Goal: Task Accomplishment & Management: Manage account settings

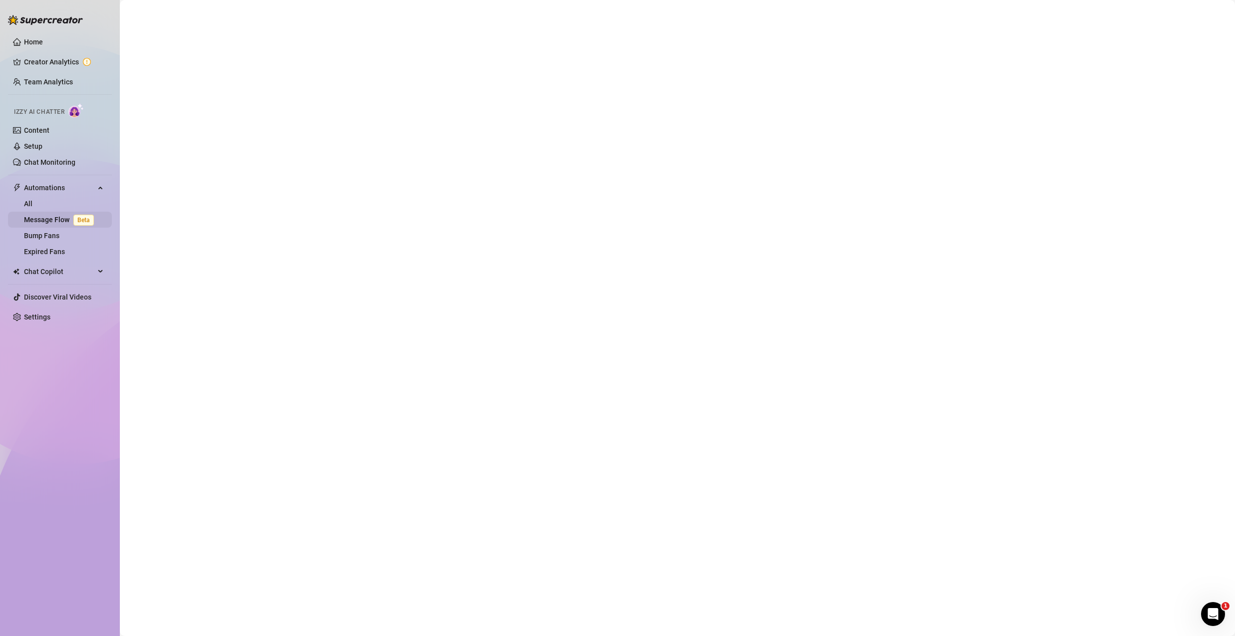
click at [57, 224] on link "Message Flow Beta" at bounding box center [61, 220] width 74 height 8
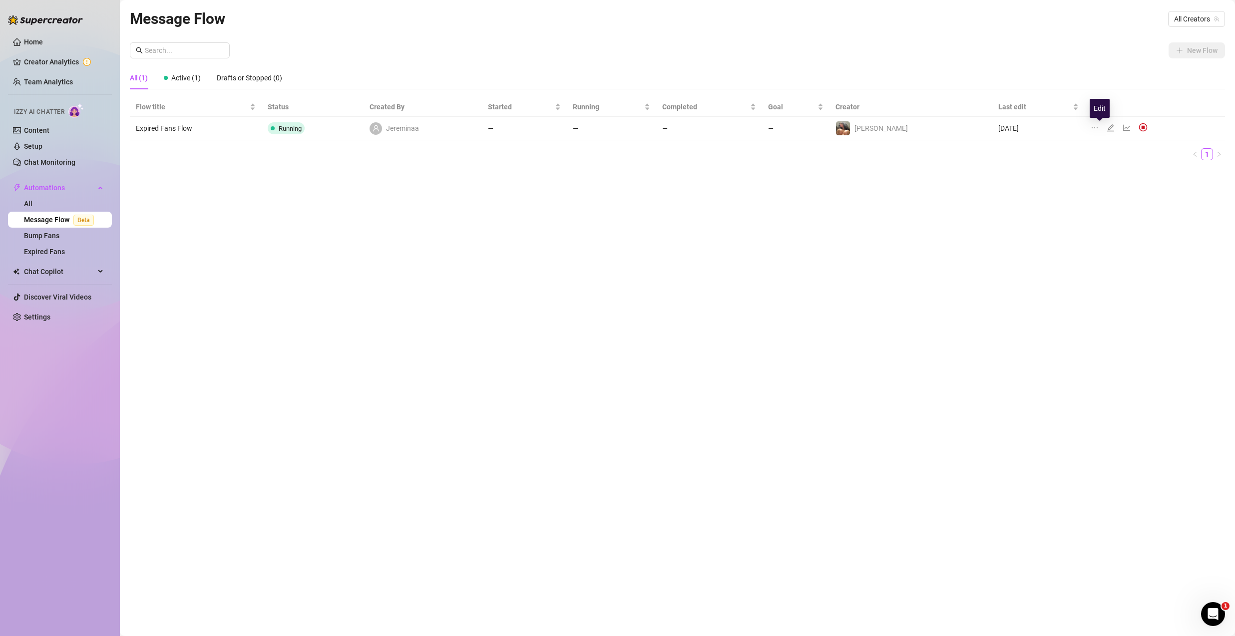
click at [1106, 127] on icon "edit" at bounding box center [1110, 128] width 8 height 8
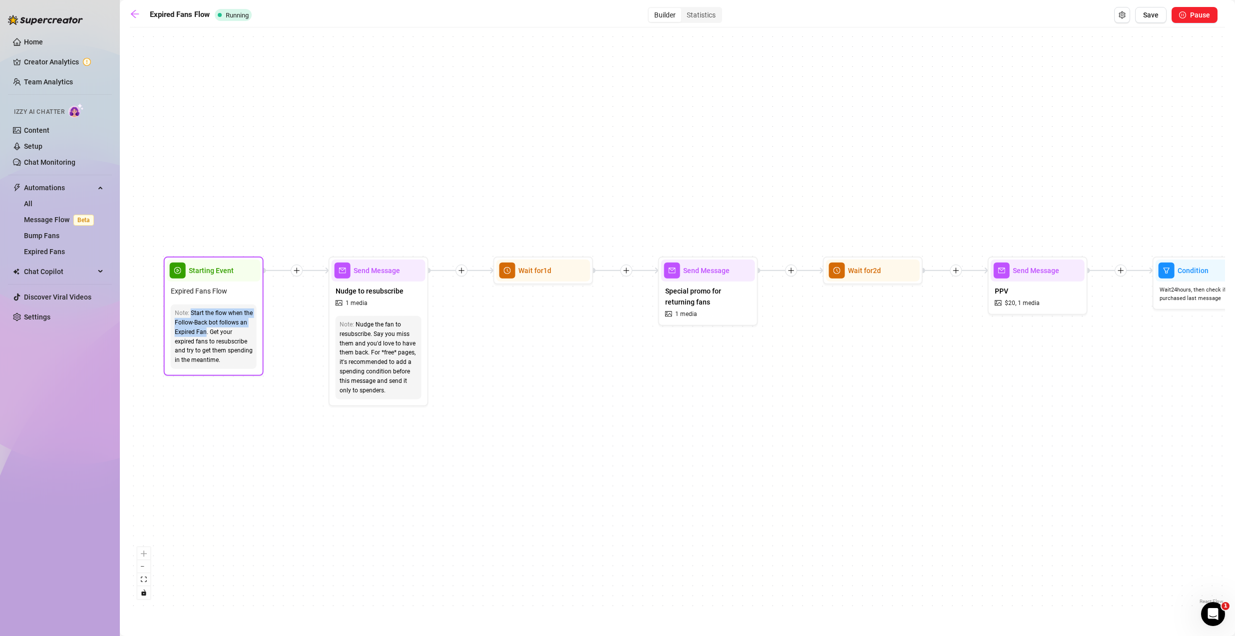
drag, startPoint x: 191, startPoint y: 313, endPoint x: 206, endPoint y: 333, distance: 25.1
click at [206, 333] on div "Start the flow when the Follow-Back bot follows an Expired Fan. Get your expire…" at bounding box center [214, 337] width 78 height 56
copy div "Start the flow when the Follow-Back bot follows an Expired Fan"
click at [55, 264] on span "Chat Copilot" at bounding box center [59, 272] width 71 height 16
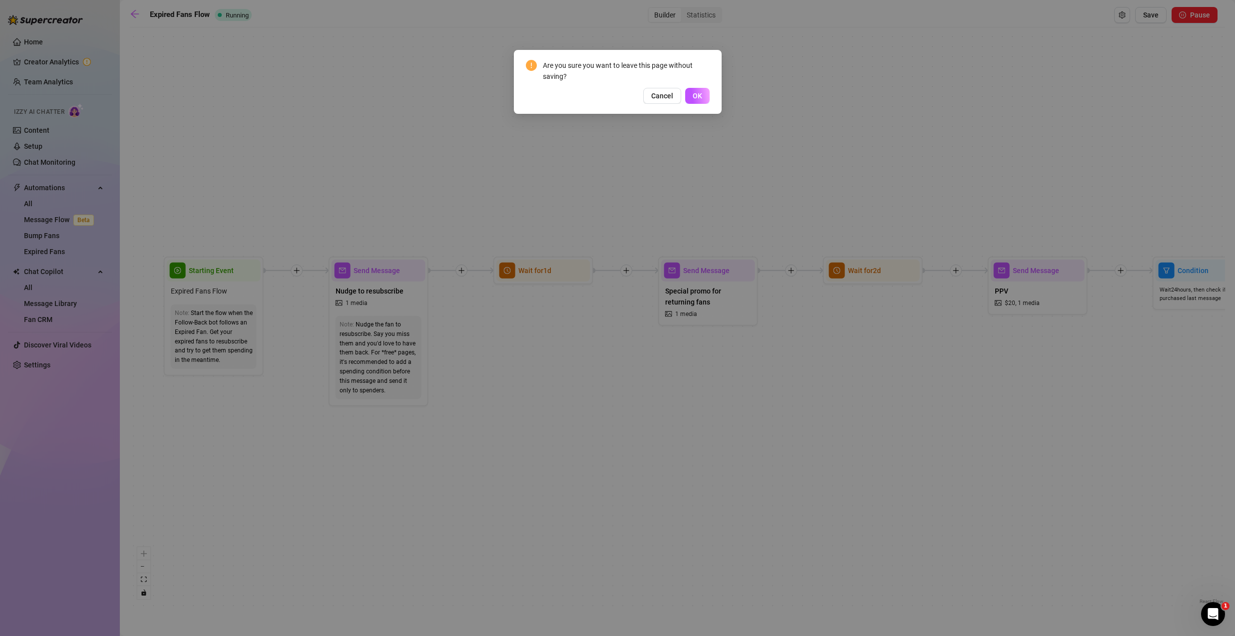
click at [64, 256] on div "Are you sure you want to leave this page without saving? Cancel OK" at bounding box center [617, 318] width 1235 height 636
click at [695, 96] on span "OK" at bounding box center [696, 96] width 9 height 8
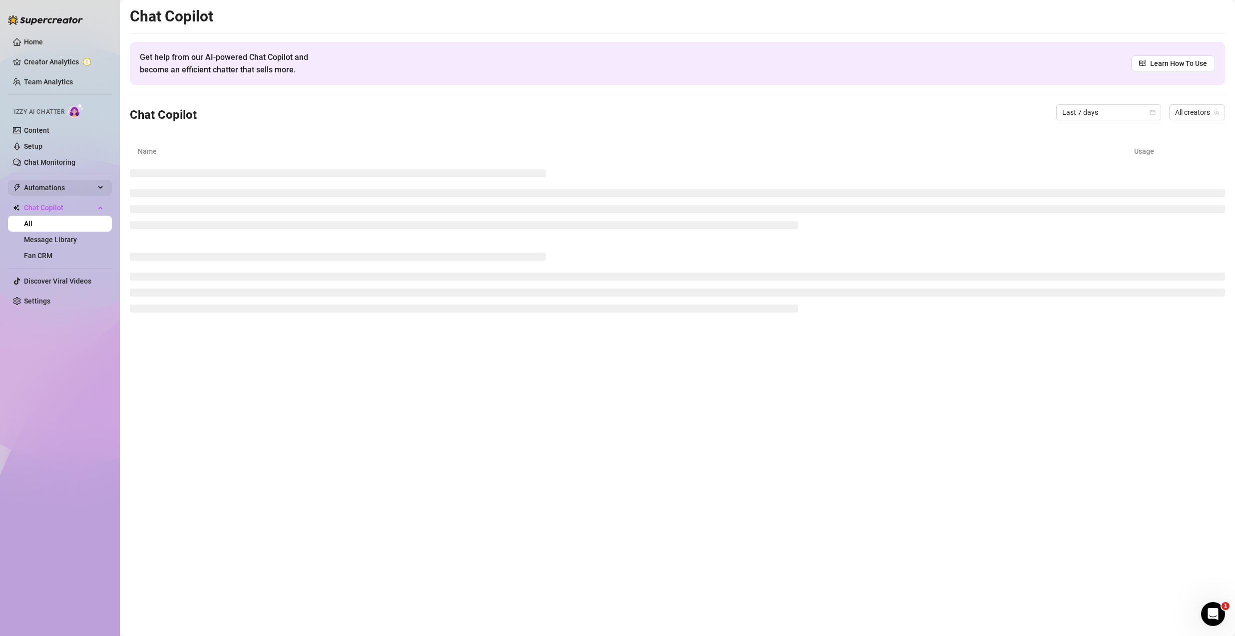
click at [73, 192] on span "Automations" at bounding box center [59, 188] width 71 height 16
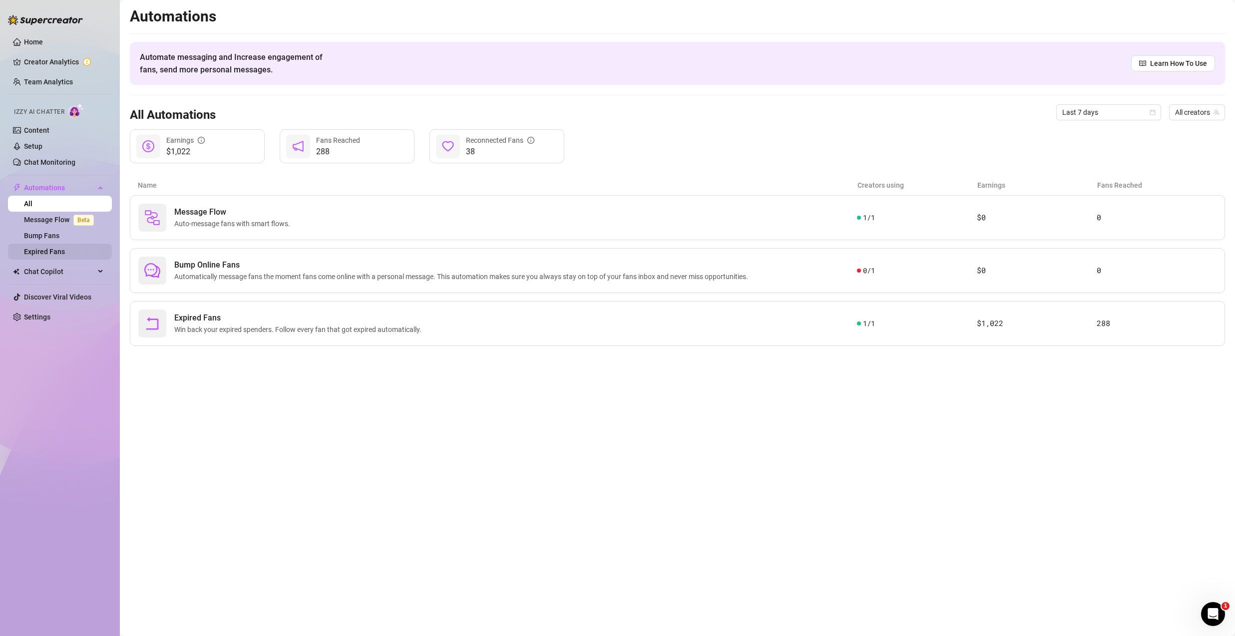
click at [65, 252] on link "Expired Fans" at bounding box center [44, 252] width 41 height 8
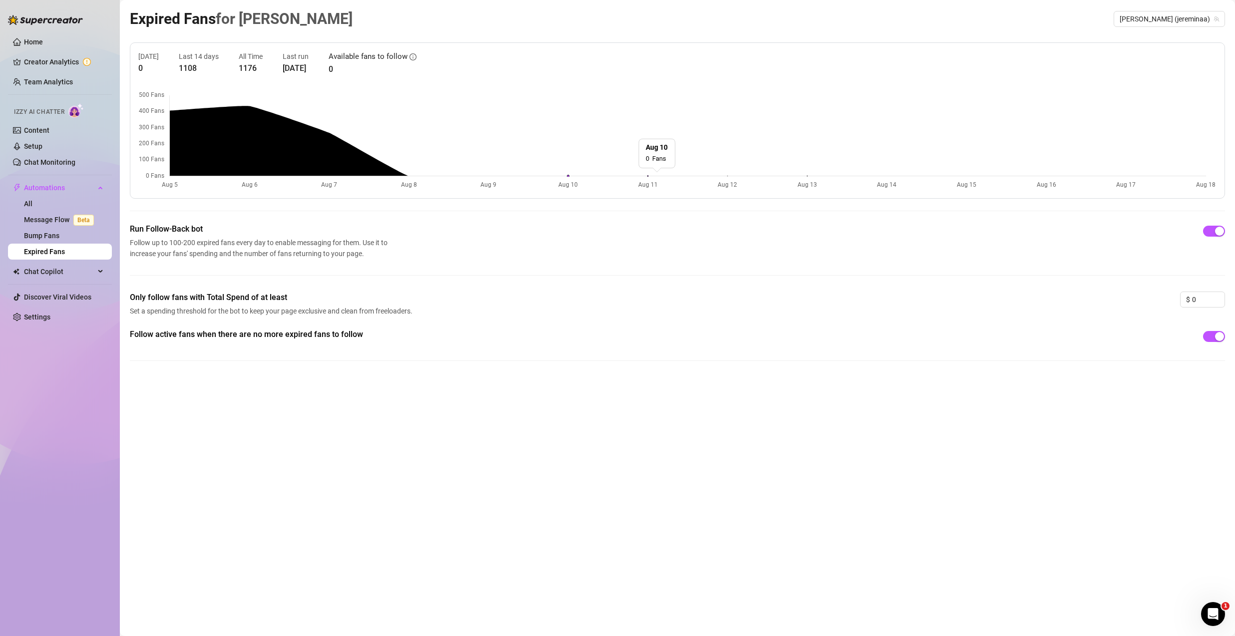
click at [418, 178] on canvas at bounding box center [677, 140] width 1078 height 100
click at [418, 177] on canvas at bounding box center [677, 140] width 1078 height 100
click at [274, 126] on canvas at bounding box center [677, 140] width 1078 height 100
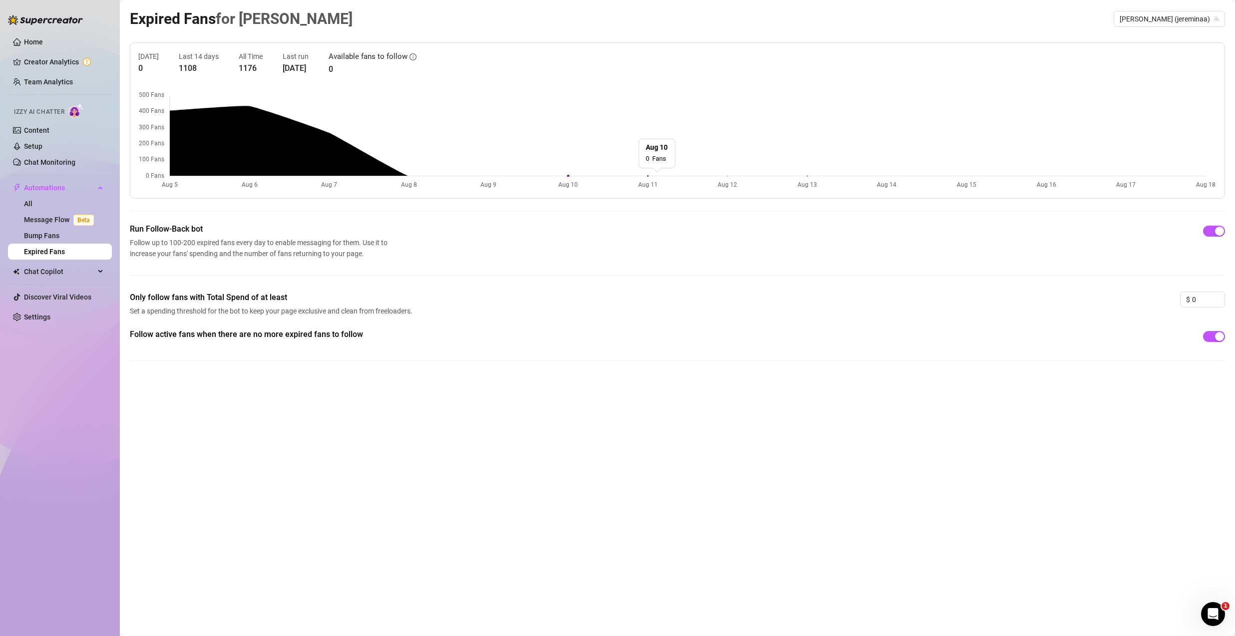
click at [273, 125] on canvas at bounding box center [677, 140] width 1078 height 100
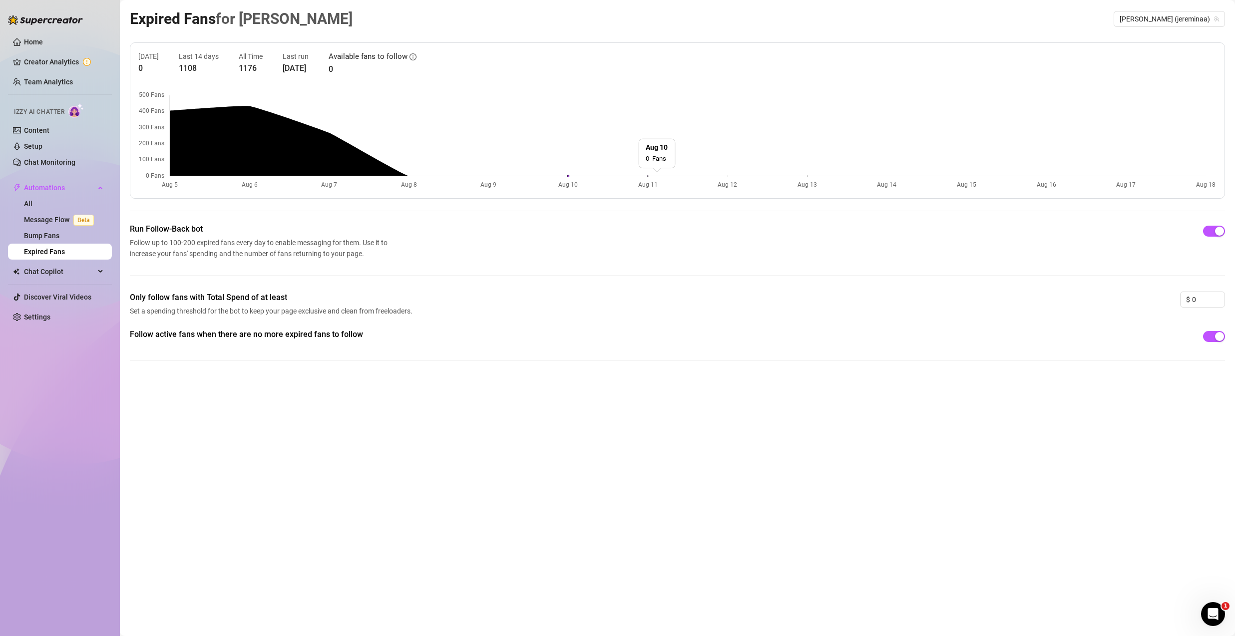
click at [273, 125] on canvas at bounding box center [677, 140] width 1078 height 100
click at [73, 53] on ul "Home Creator Analytics Team Analytics Izzy AI Chatter Content Setup Chat Monito…" at bounding box center [60, 179] width 104 height 299
click at [70, 58] on link "Creator Analytics" at bounding box center [64, 62] width 80 height 16
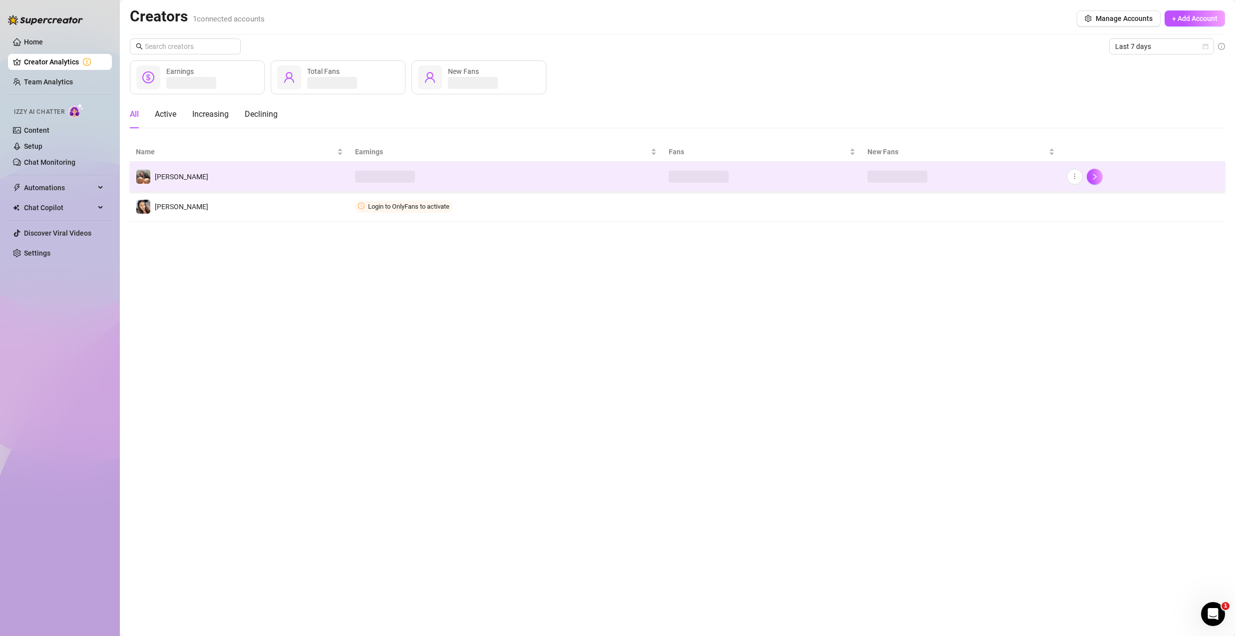
click at [285, 167] on td "[PERSON_NAME]" at bounding box center [239, 177] width 219 height 30
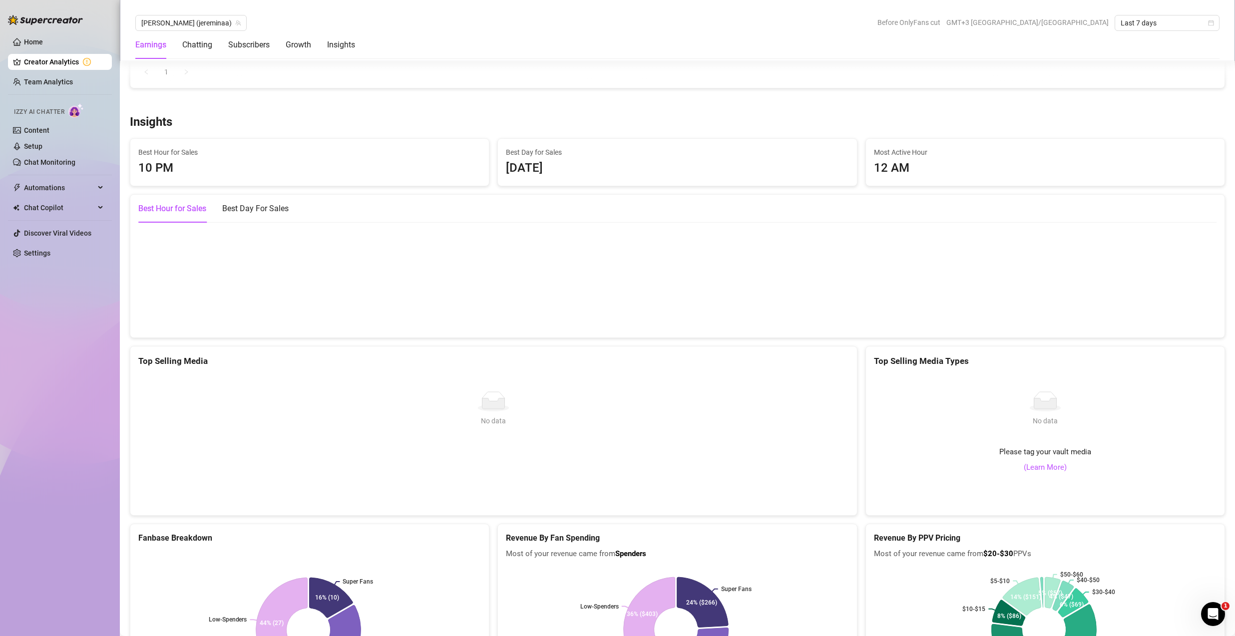
scroll to position [1245, 0]
click at [1151, 22] on span "Last 7 days" at bounding box center [1166, 22] width 93 height 15
click at [1148, 78] on div "Last 30 days" at bounding box center [1166, 74] width 89 height 11
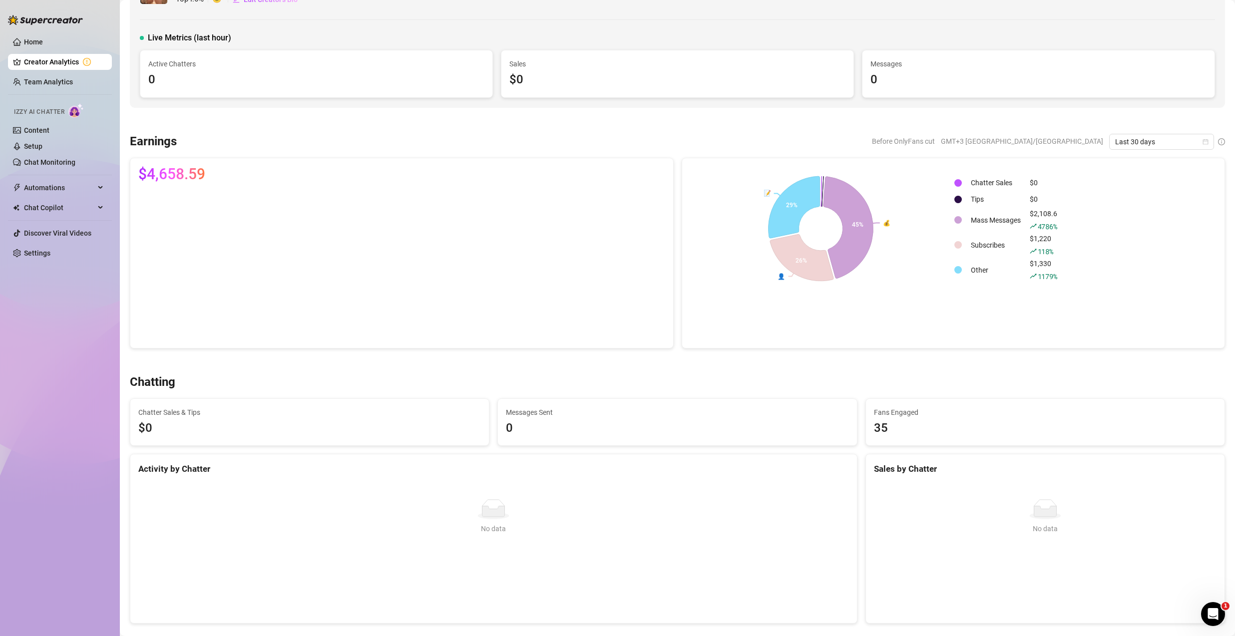
scroll to position [0, 0]
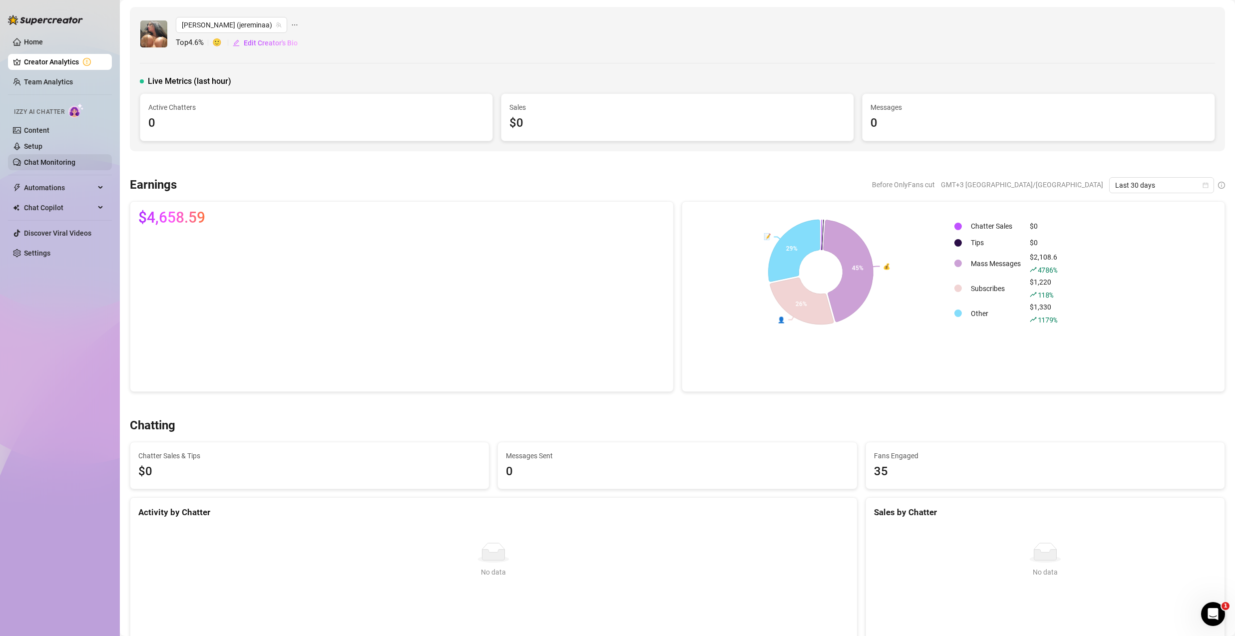
click at [43, 163] on link "Chat Monitoring" at bounding box center [49, 162] width 51 height 8
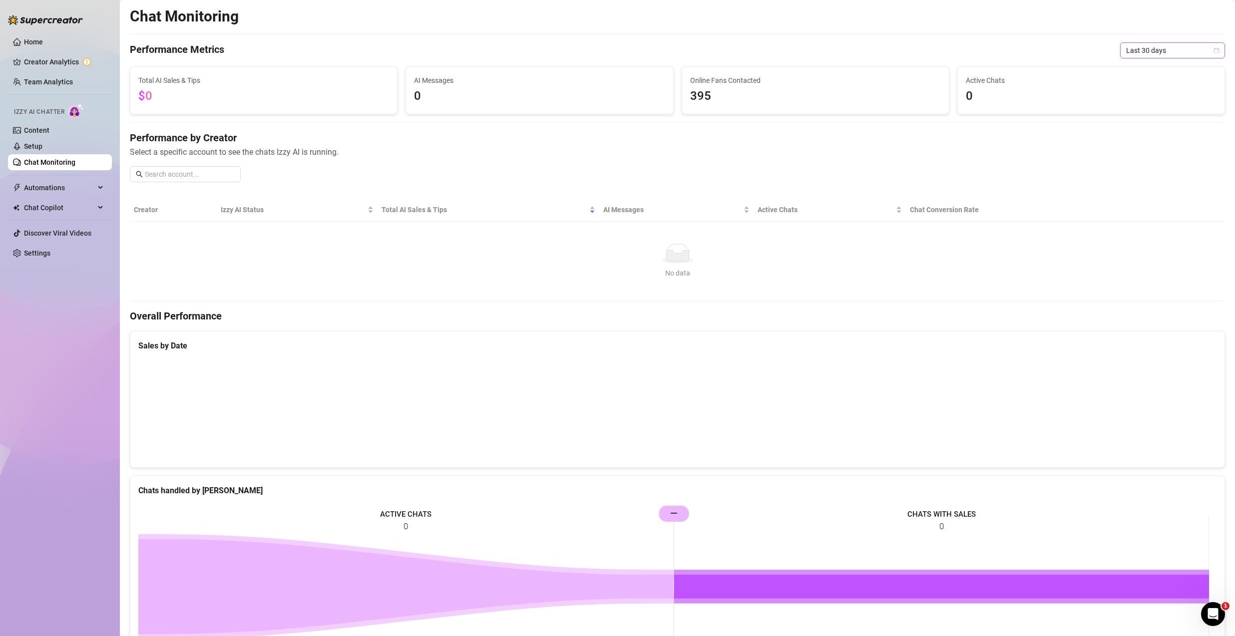
click at [1133, 48] on span "Last 30 days" at bounding box center [1172, 50] width 93 height 15
click at [1157, 122] on div "Last 90 days" at bounding box center [1164, 118] width 89 height 11
click at [26, 142] on link "Setup" at bounding box center [33, 146] width 18 height 8
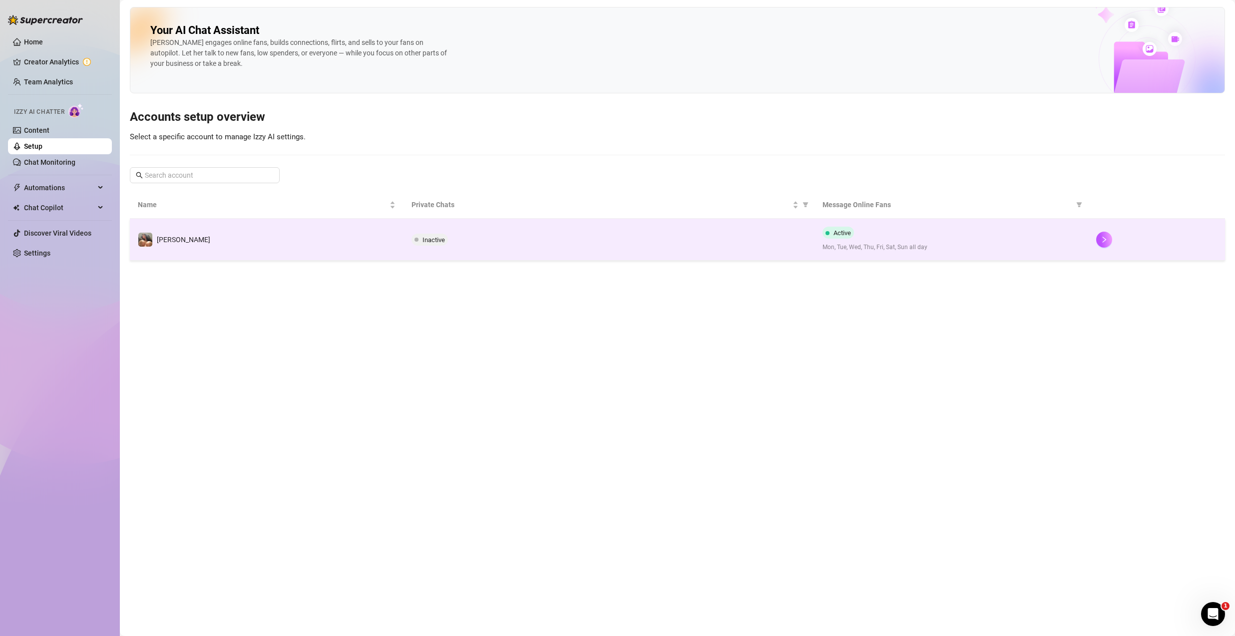
click at [810, 238] on td "Inactive" at bounding box center [608, 240] width 410 height 42
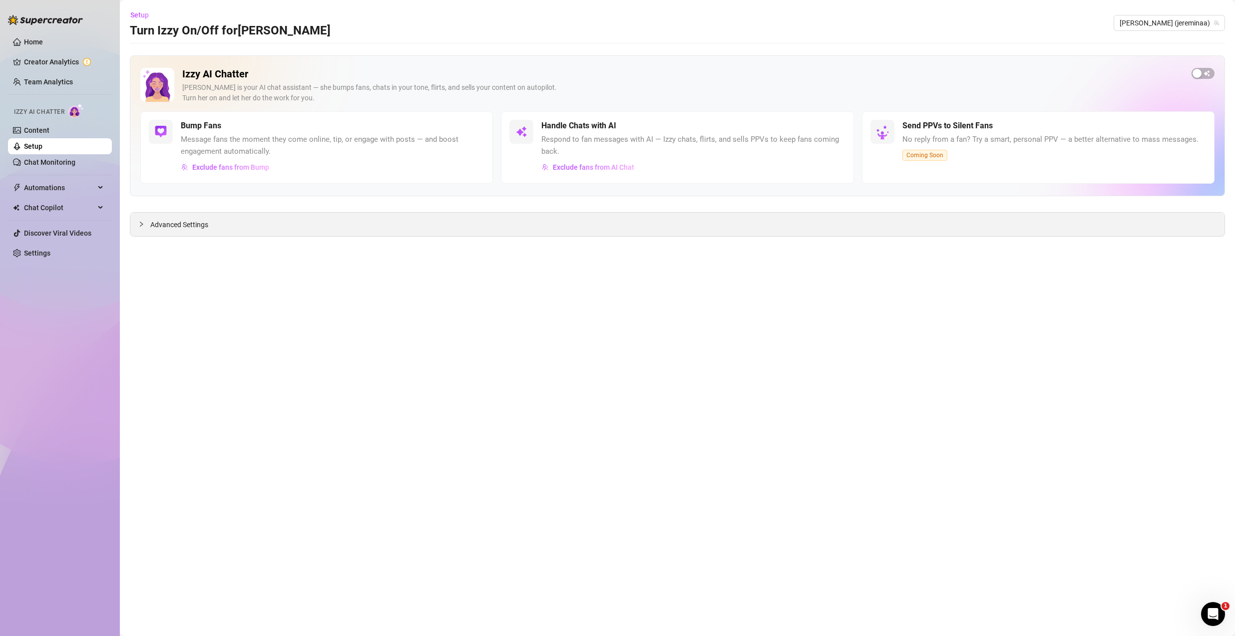
click at [165, 228] on span "Advanced Settings" at bounding box center [179, 224] width 58 height 11
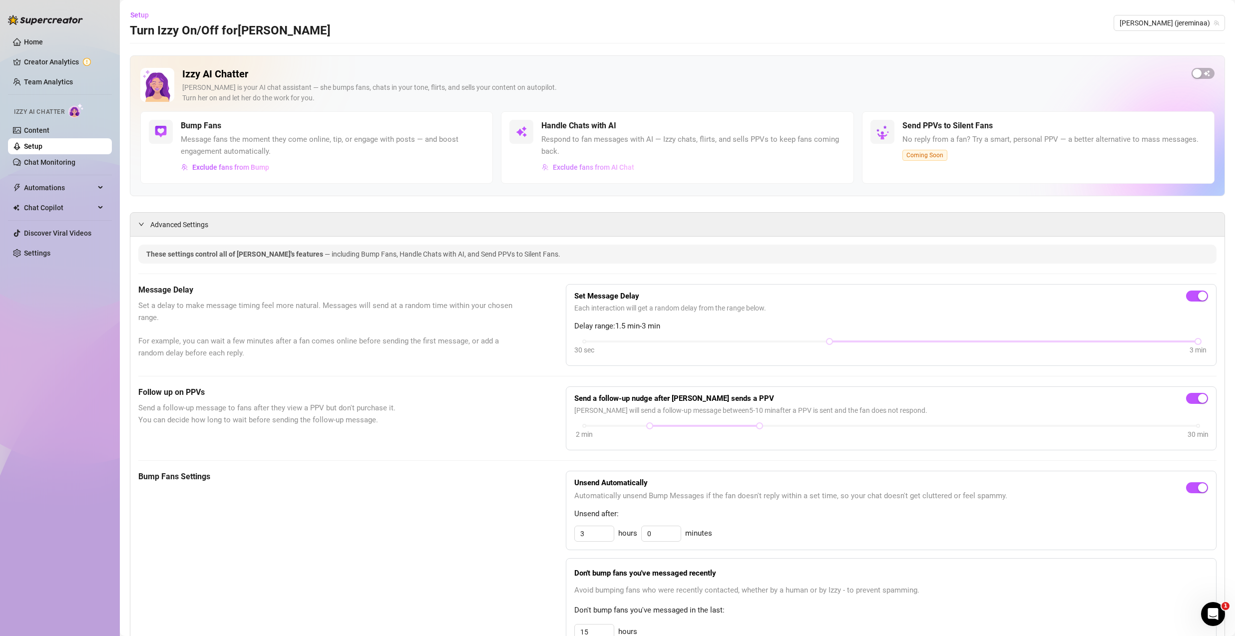
click at [598, 169] on span "Exclude fans from AI Chat" at bounding box center [593, 167] width 81 height 8
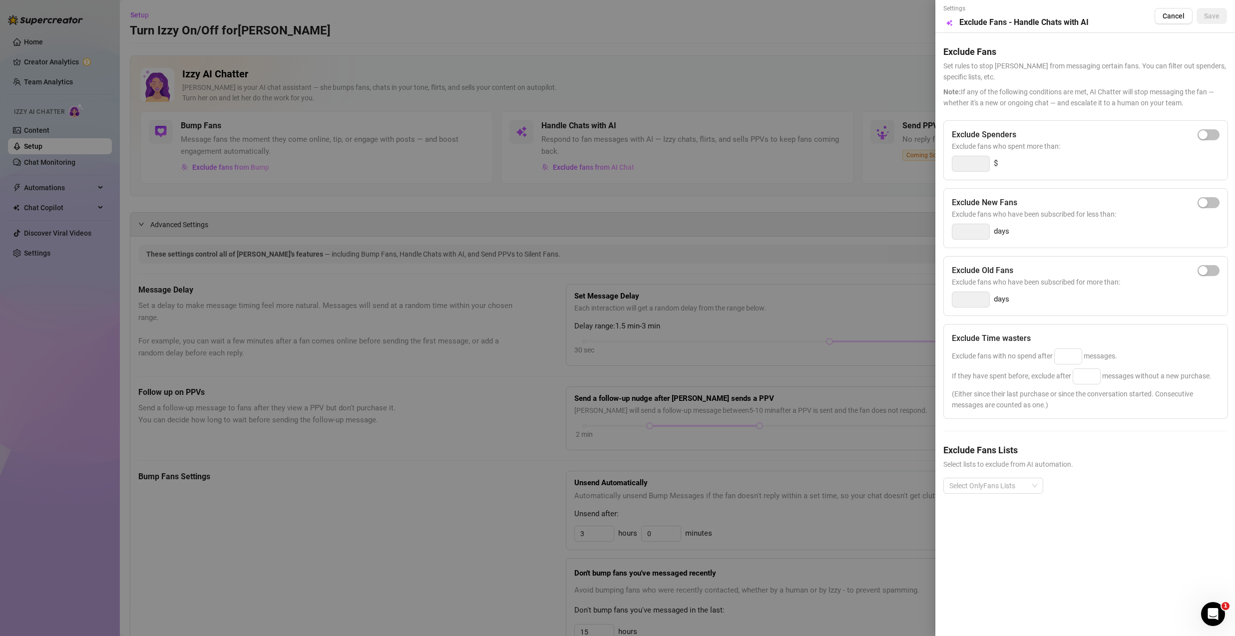
click at [706, 100] on div at bounding box center [617, 318] width 1235 height 636
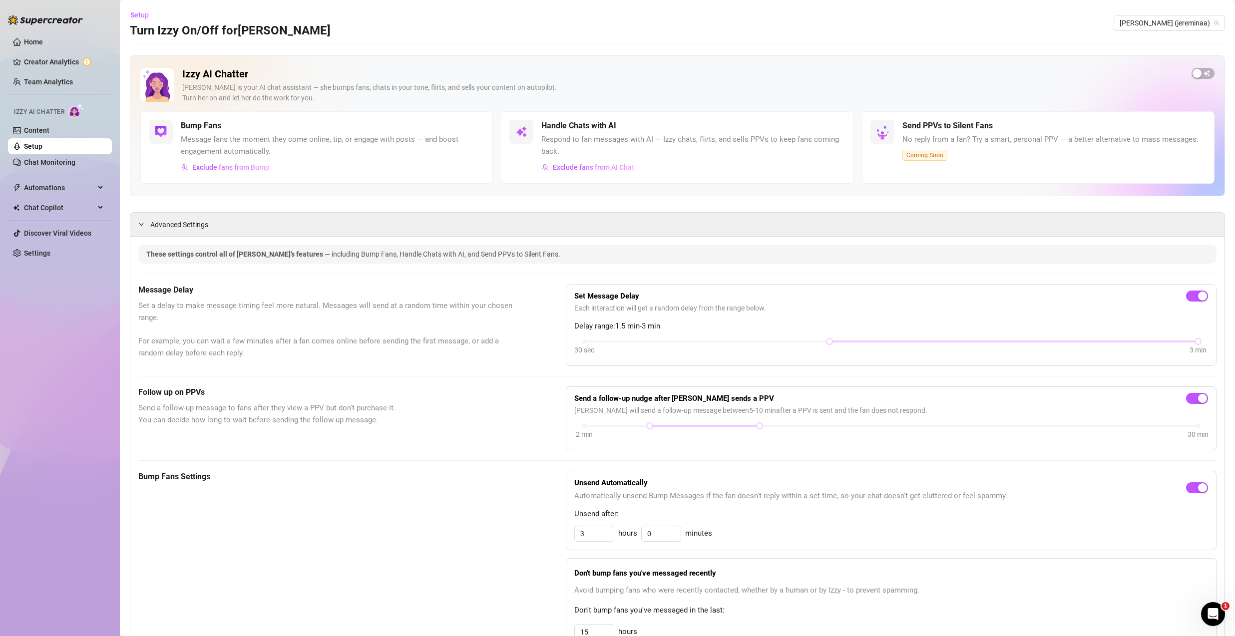
click at [42, 149] on link "Setup" at bounding box center [33, 146] width 18 height 8
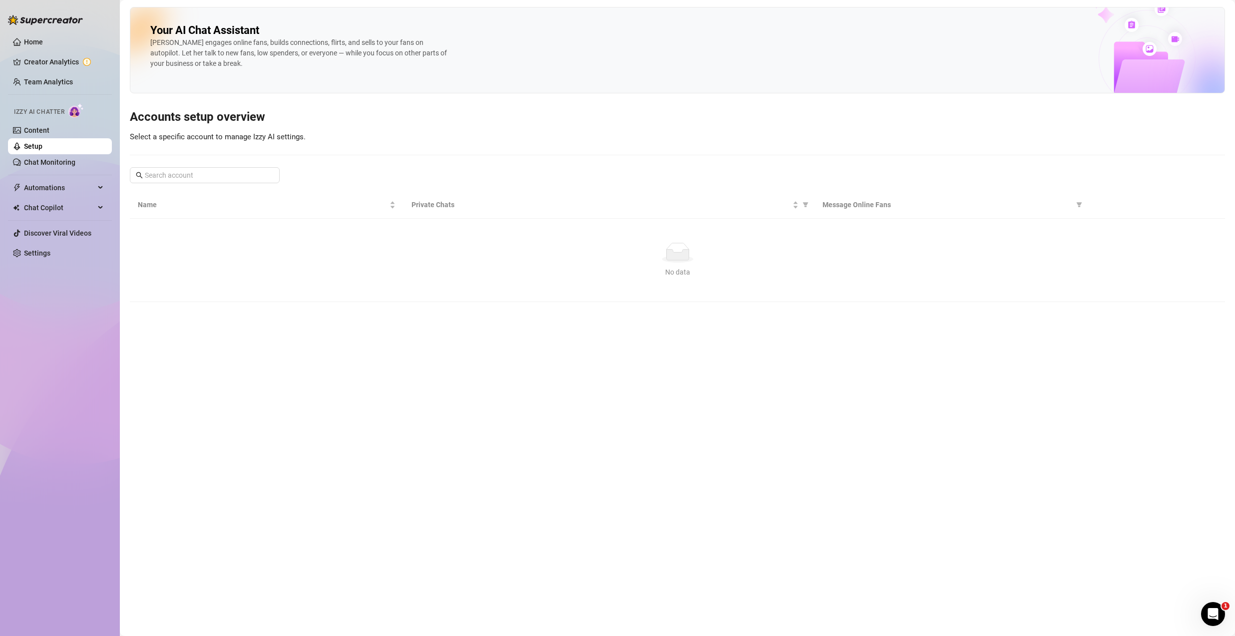
click at [42, 149] on link "Setup" at bounding box center [33, 146] width 18 height 8
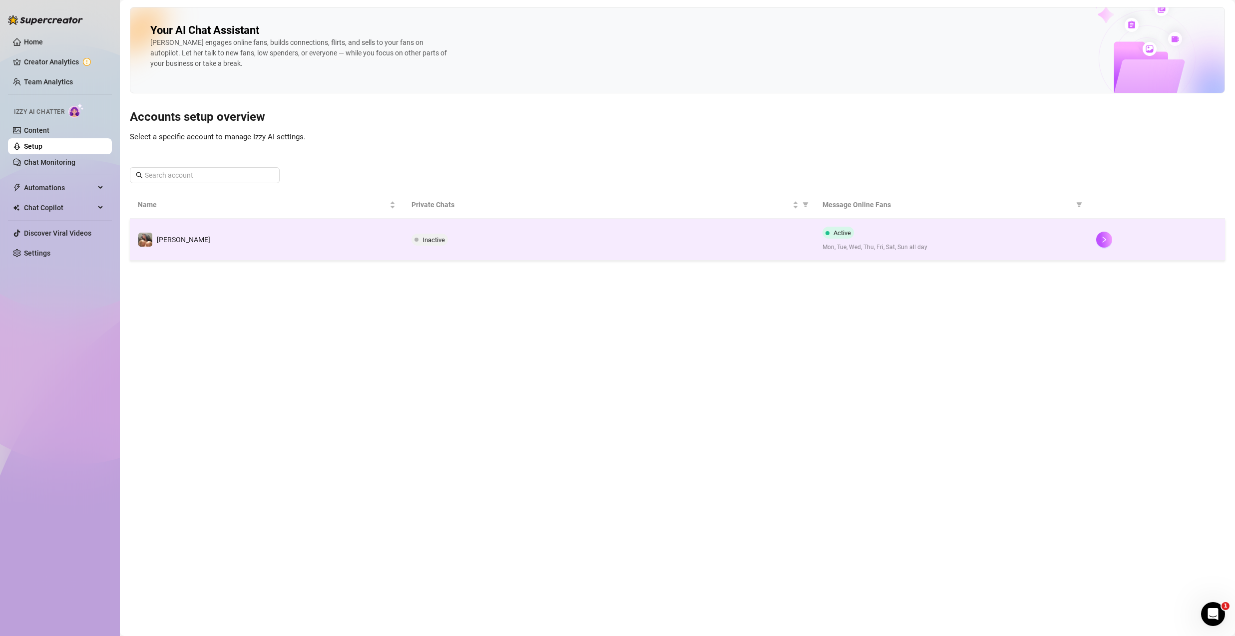
click at [214, 236] on td "[PERSON_NAME]" at bounding box center [267, 240] width 274 height 42
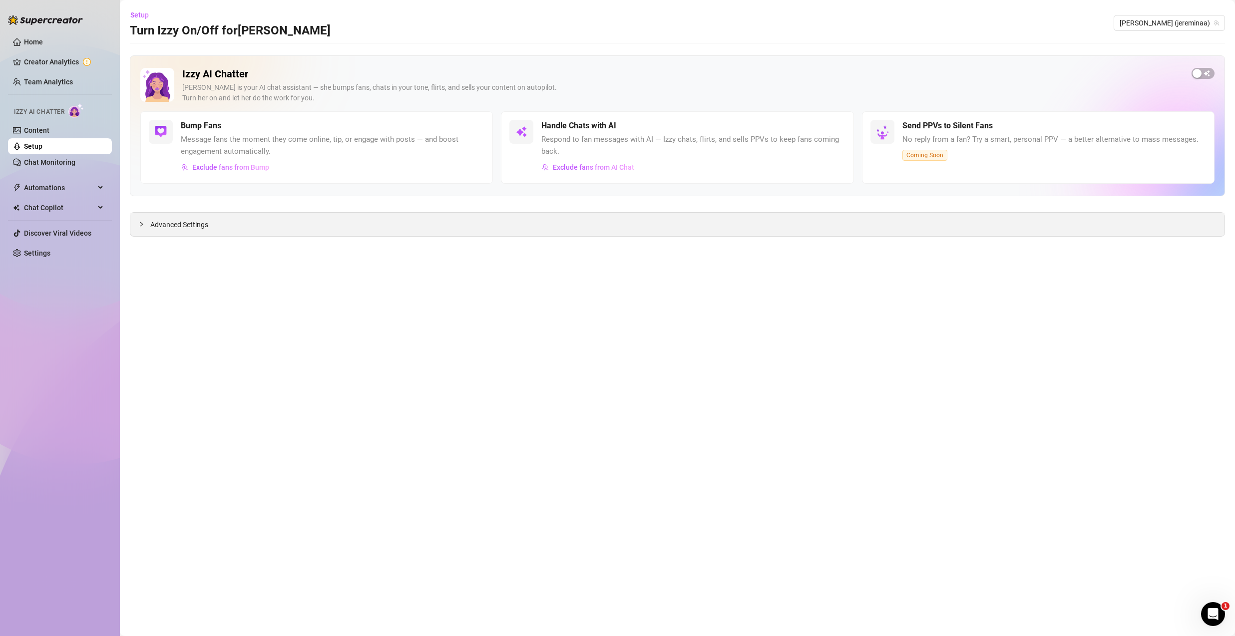
click at [179, 224] on span "Advanced Settings" at bounding box center [179, 224] width 58 height 11
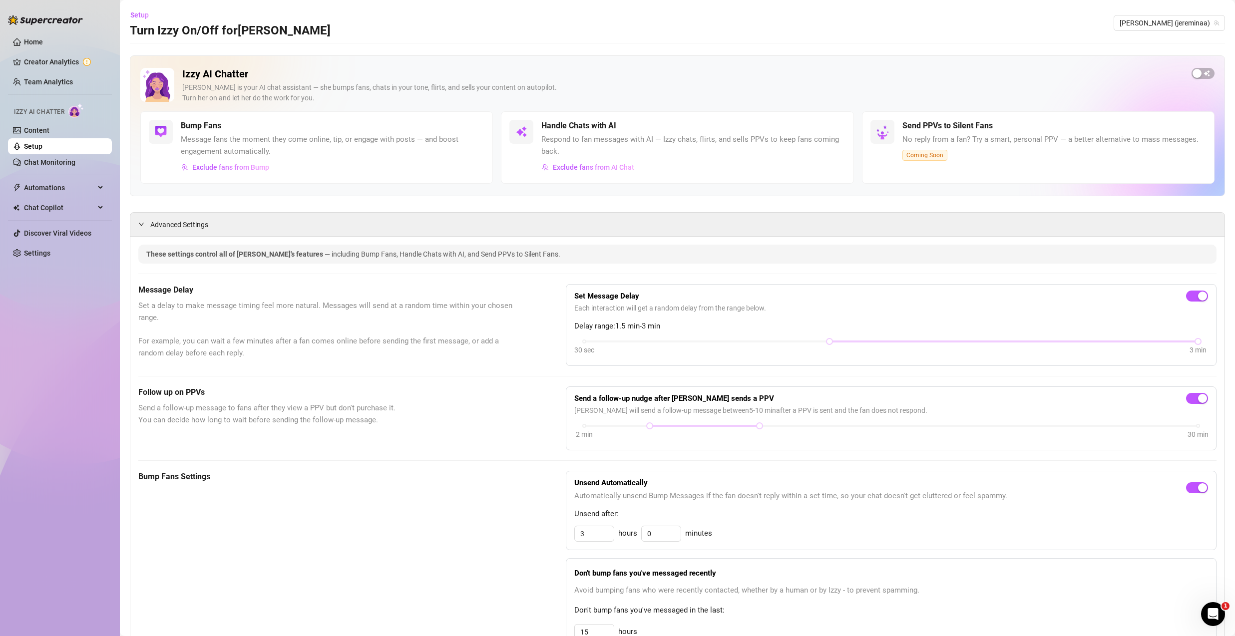
click at [42, 150] on link "Setup" at bounding box center [33, 146] width 18 height 8
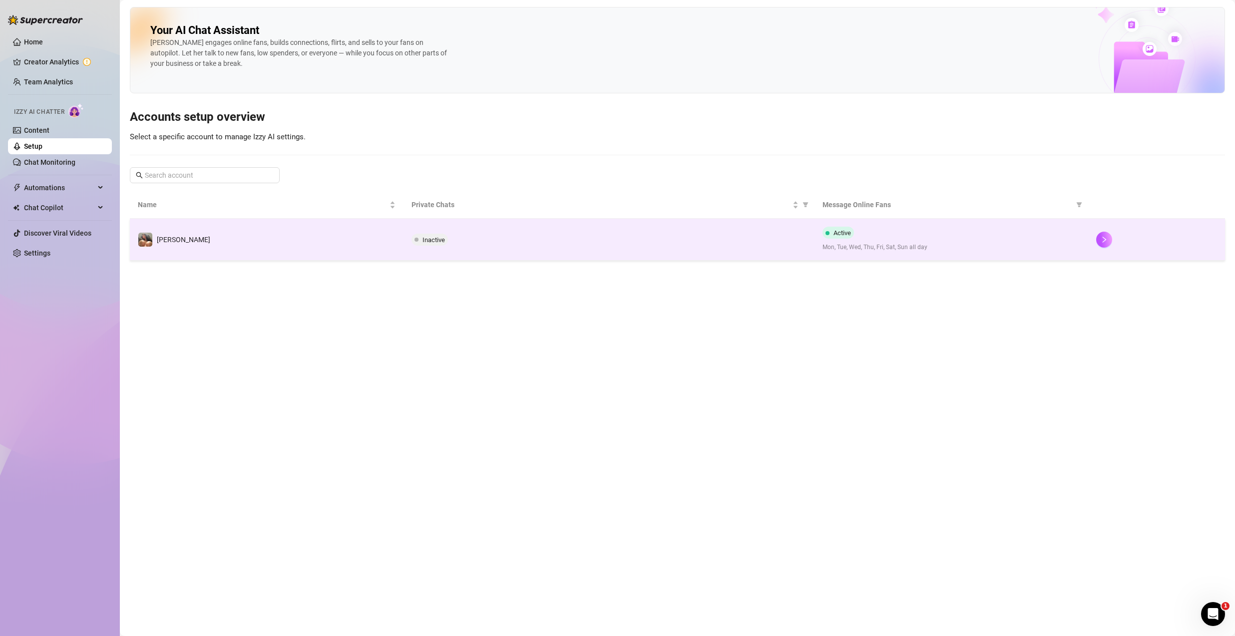
click at [207, 241] on td "[PERSON_NAME]" at bounding box center [267, 240] width 274 height 42
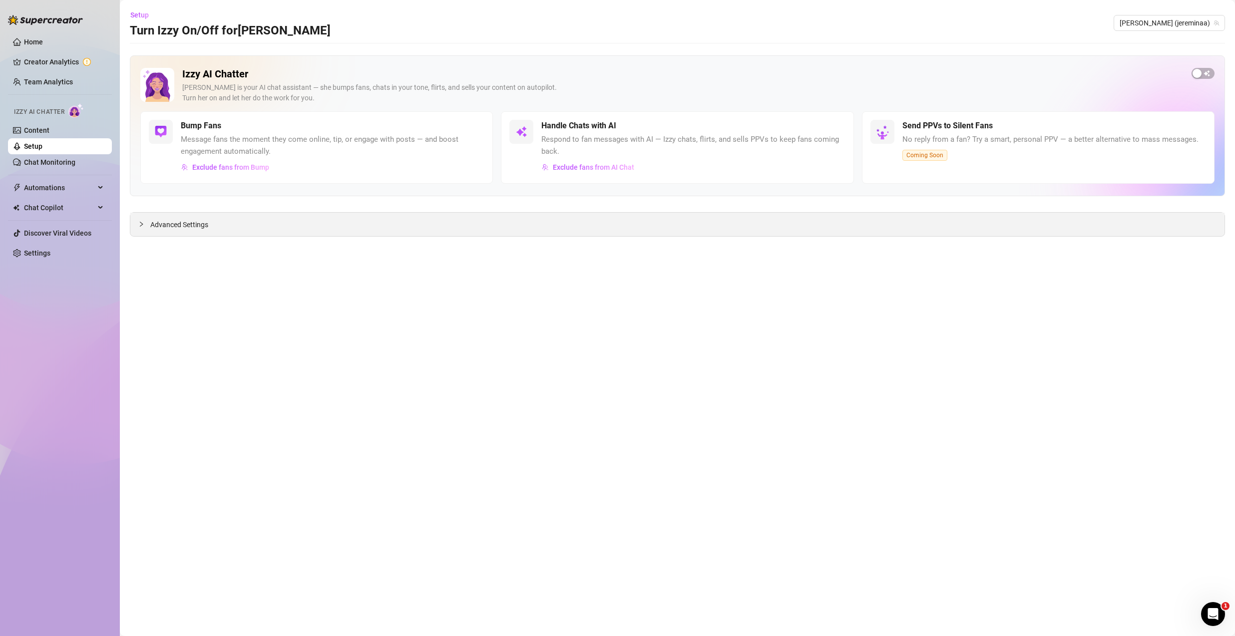
click at [180, 225] on span "Advanced Settings" at bounding box center [179, 224] width 58 height 11
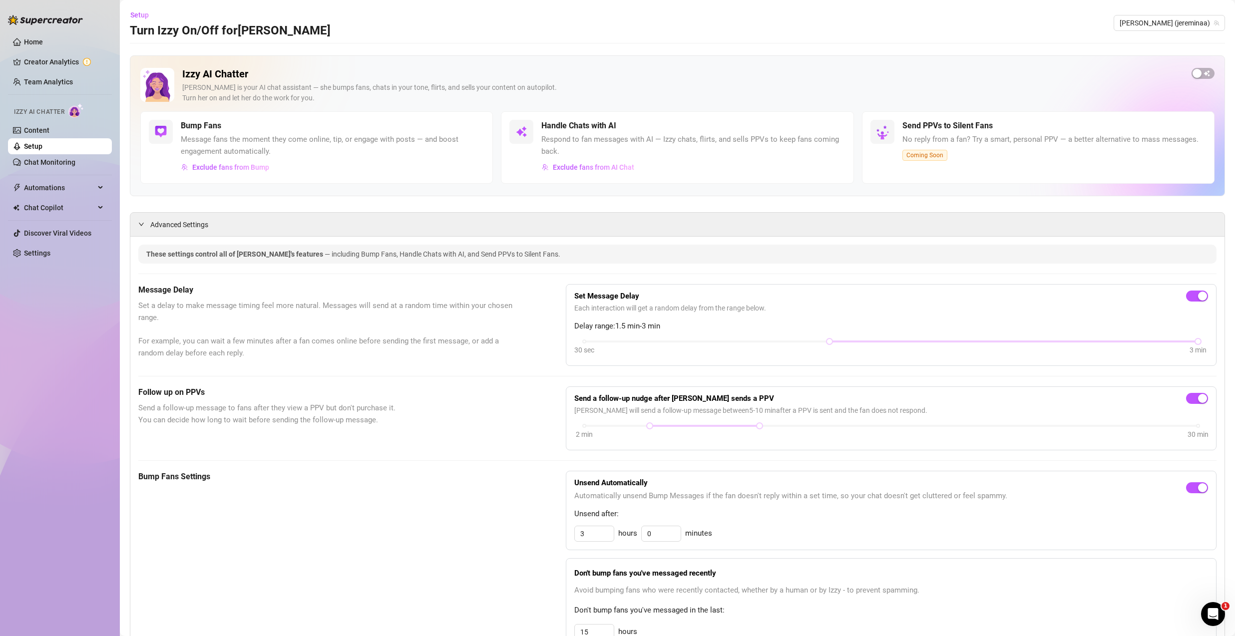
click at [42, 142] on link "Setup" at bounding box center [33, 146] width 18 height 8
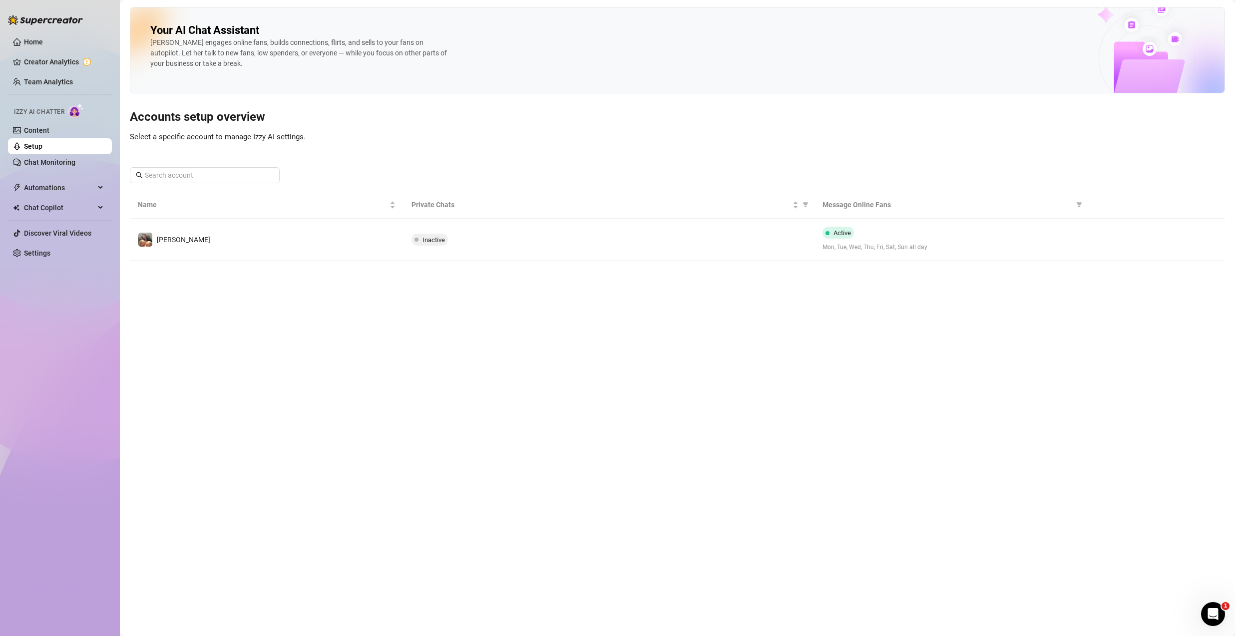
click at [42, 142] on link "Setup" at bounding box center [33, 146] width 18 height 8
click at [45, 244] on ul "Home Creator Analytics Team Analytics Izzy AI Chatter Content Setup Chat Monito…" at bounding box center [60, 147] width 104 height 235
click at [50, 255] on link "Settings" at bounding box center [37, 253] width 26 height 8
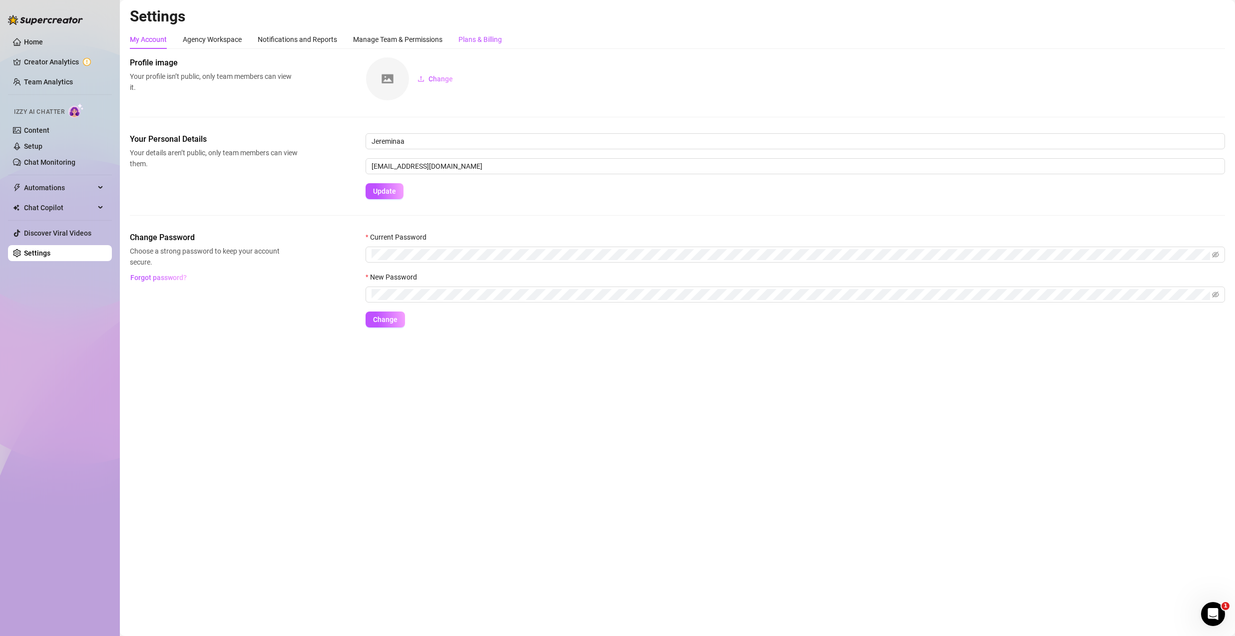
click at [495, 36] on div "Plans & Billing" at bounding box center [479, 39] width 43 height 11
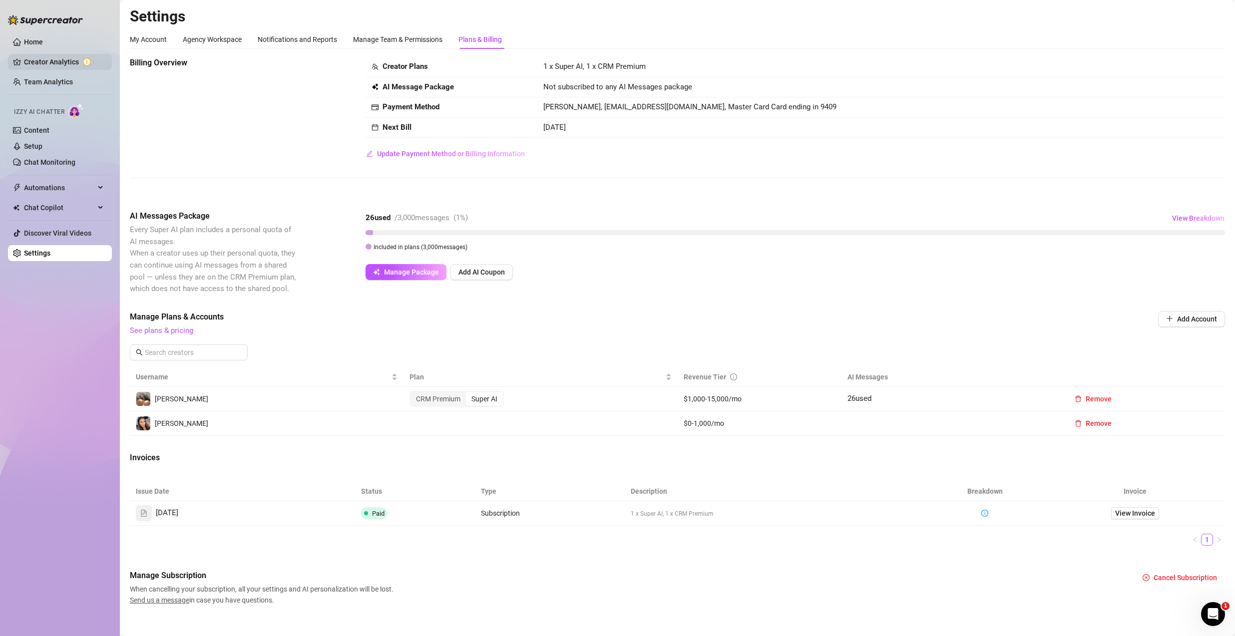
click at [46, 58] on link "Creator Analytics" at bounding box center [64, 62] width 80 height 16
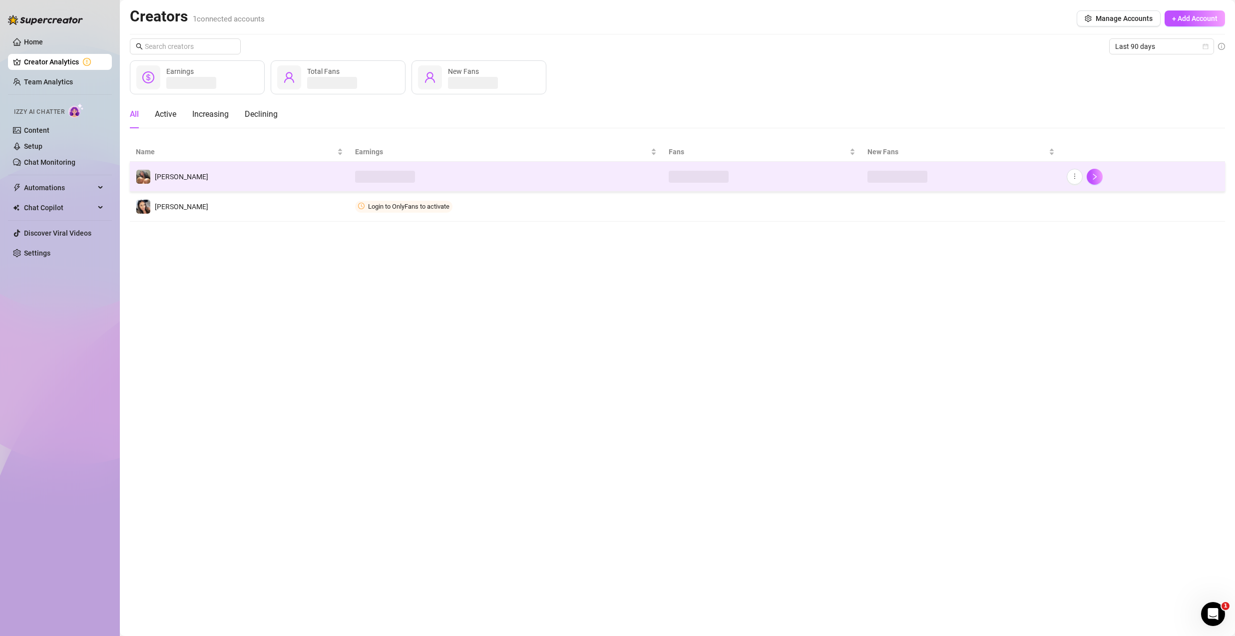
click at [292, 180] on td "[PERSON_NAME]" at bounding box center [239, 177] width 219 height 30
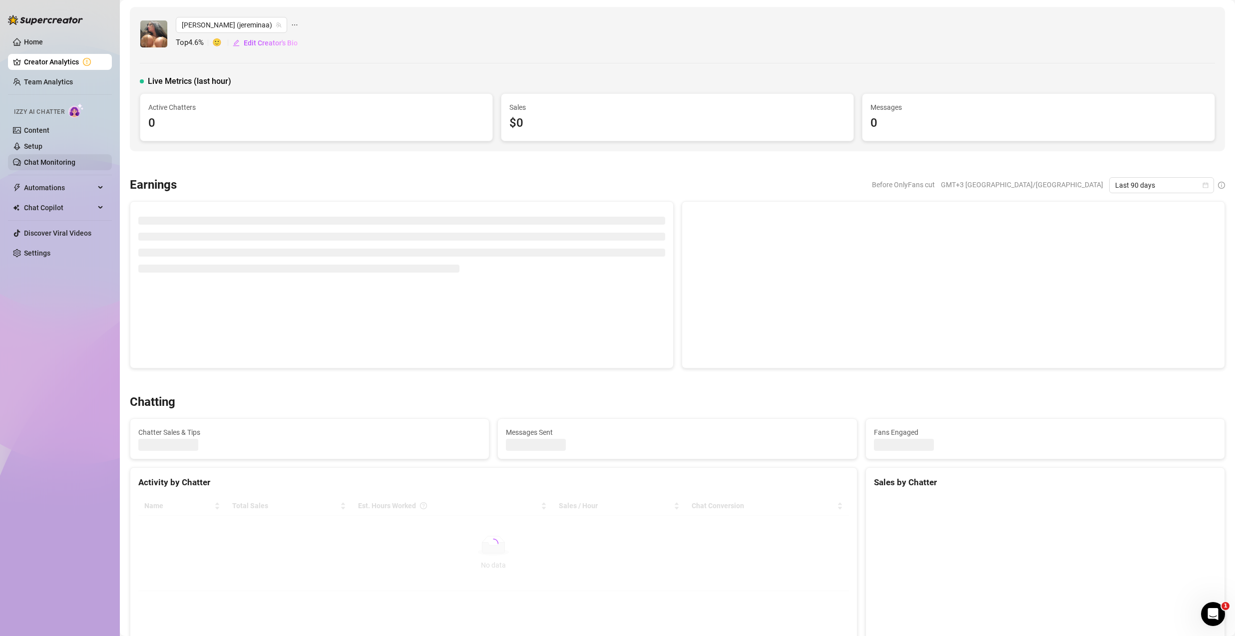
click at [70, 162] on link "Chat Monitoring" at bounding box center [49, 162] width 51 height 8
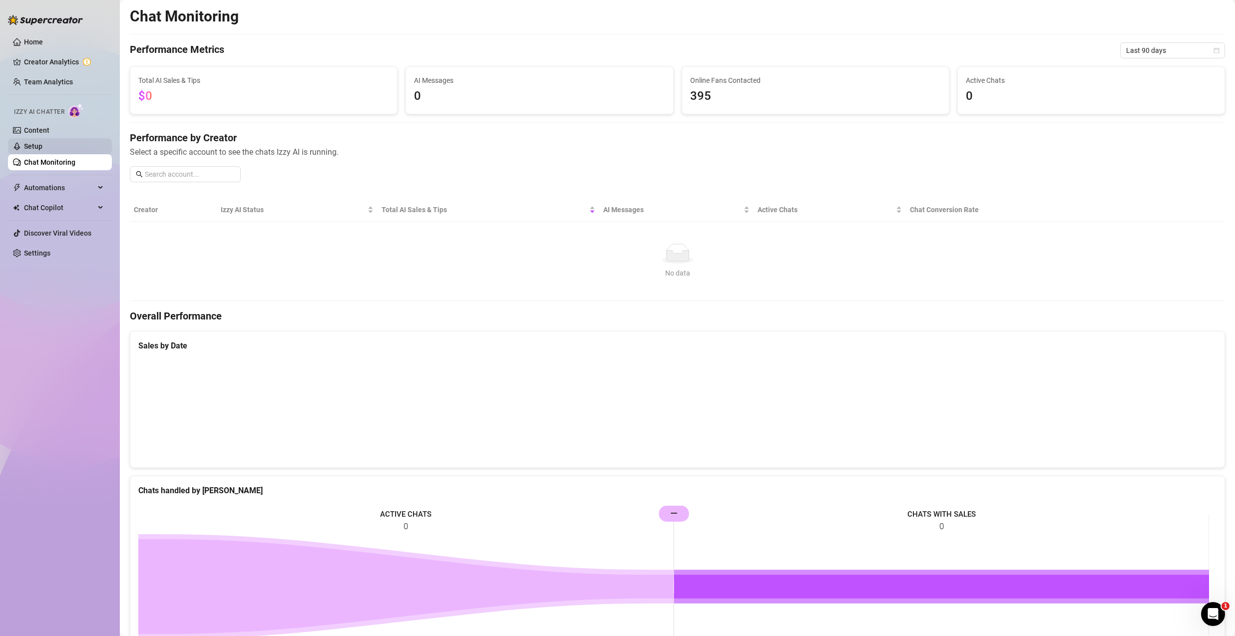
click at [42, 150] on link "Setup" at bounding box center [33, 146] width 18 height 8
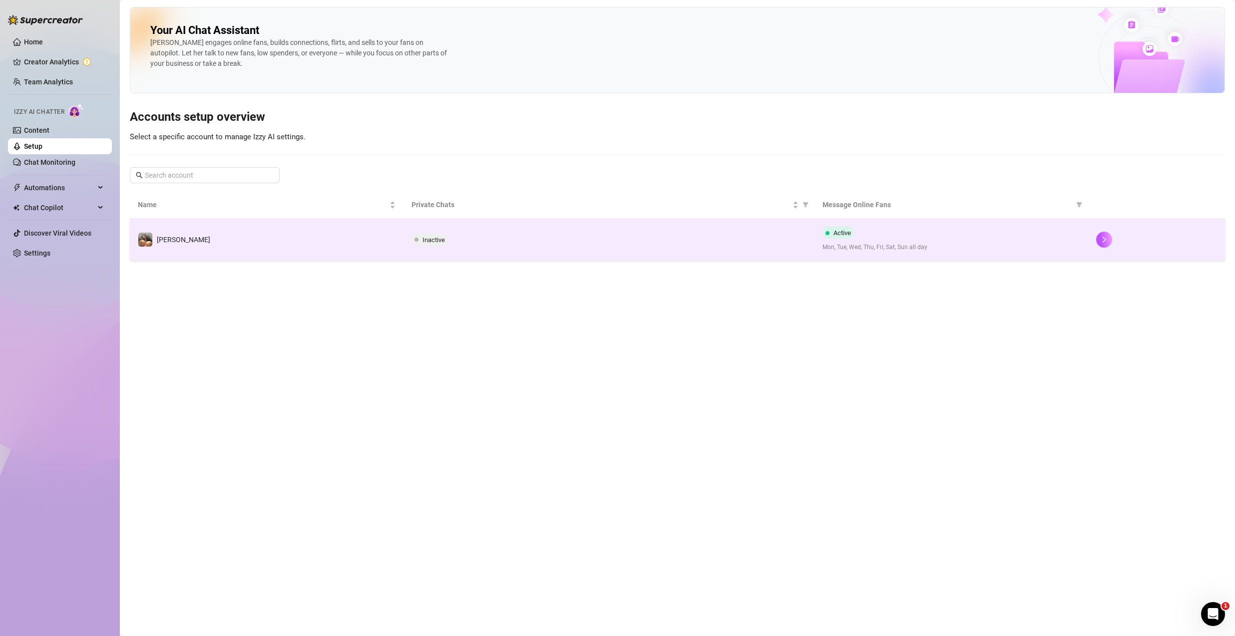
click at [359, 244] on td "[PERSON_NAME]" at bounding box center [267, 240] width 274 height 42
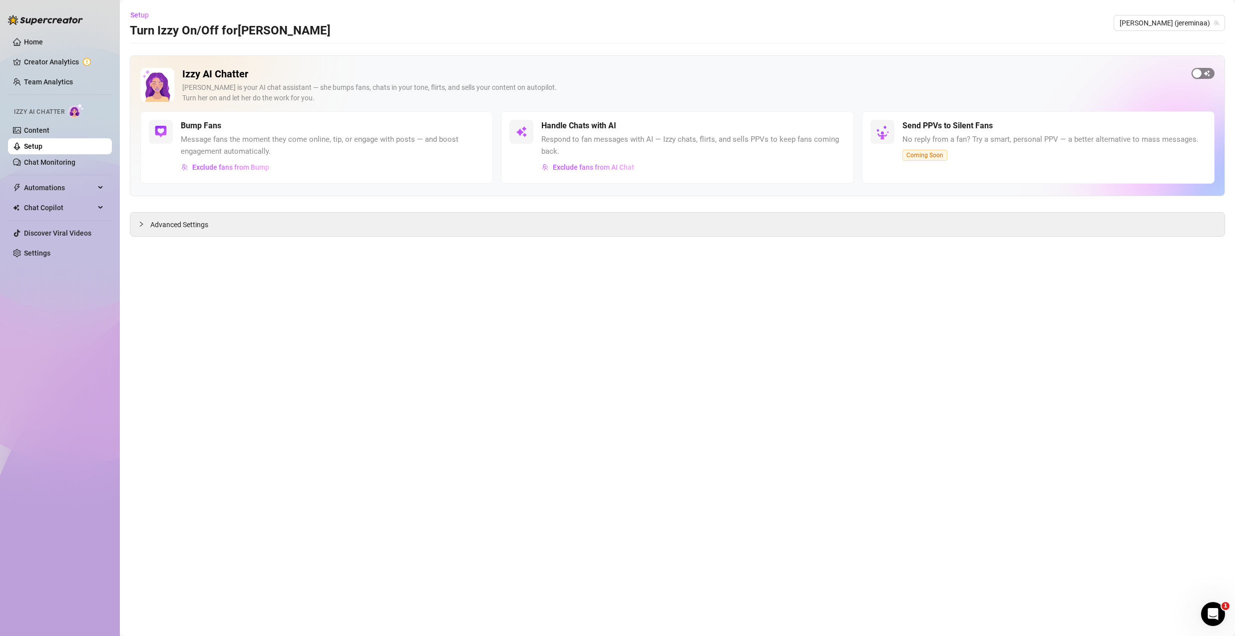
click at [1196, 73] on div "button" at bounding box center [1196, 73] width 9 height 9
click at [1199, 75] on span "button" at bounding box center [1202, 73] width 23 height 11
click at [41, 147] on link "Setup" at bounding box center [33, 146] width 18 height 8
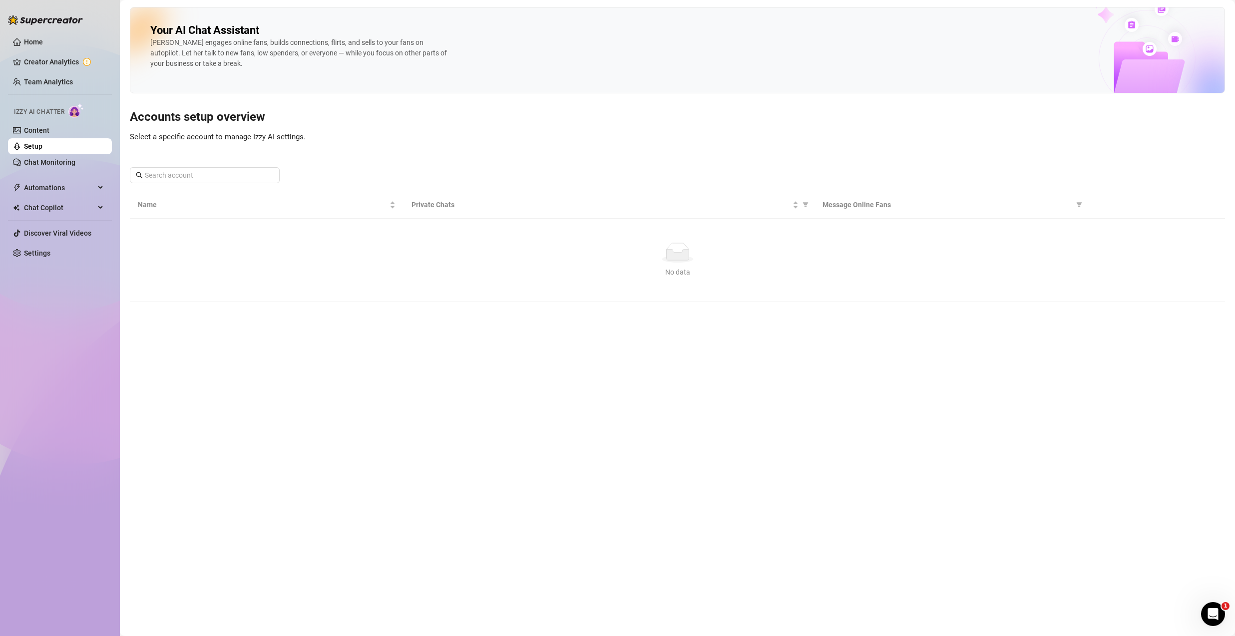
click at [41, 147] on link "Setup" at bounding box center [33, 146] width 18 height 8
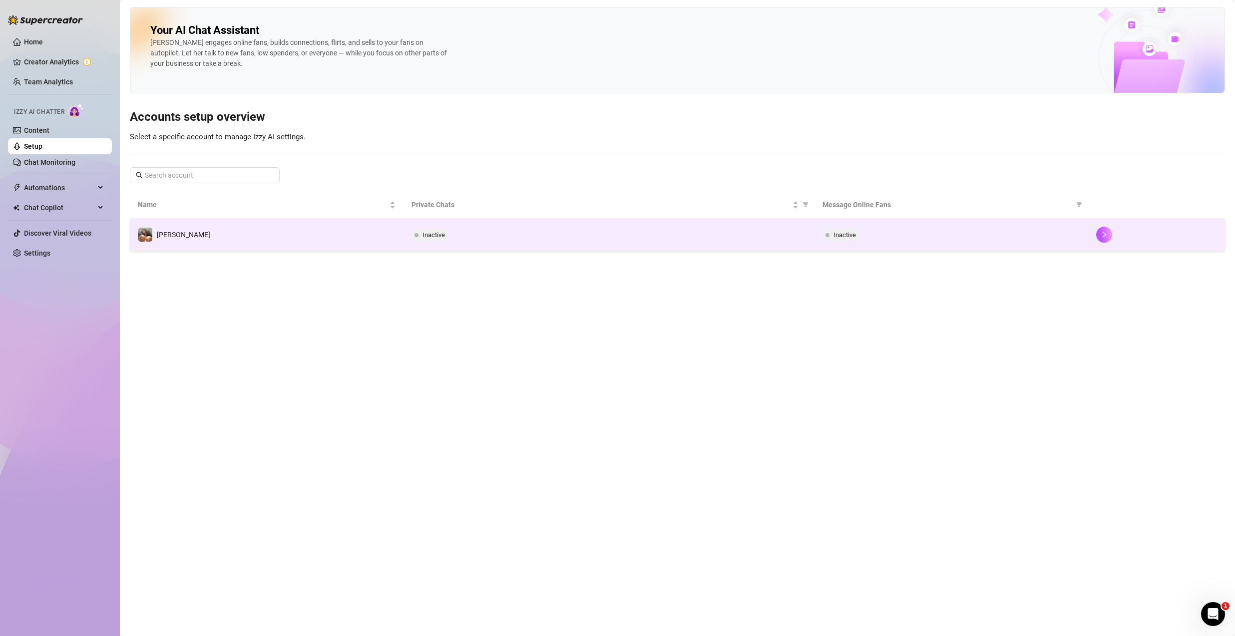
click at [196, 228] on td "[PERSON_NAME]" at bounding box center [267, 235] width 274 height 32
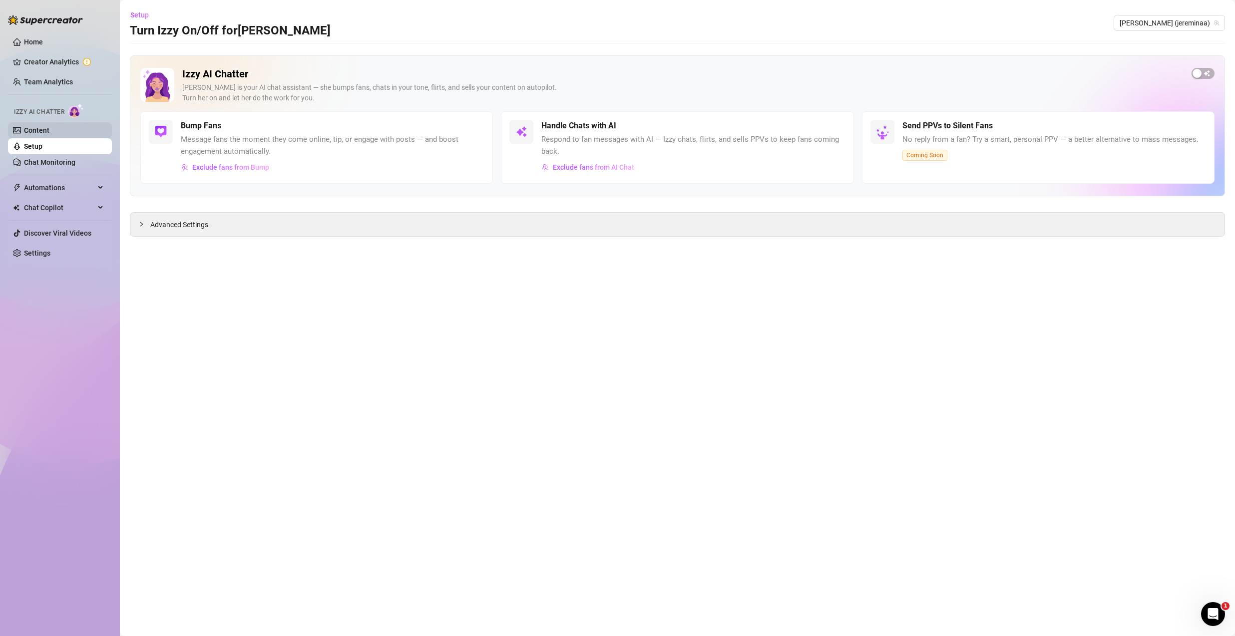
click at [49, 134] on link "Content" at bounding box center [36, 130] width 25 height 8
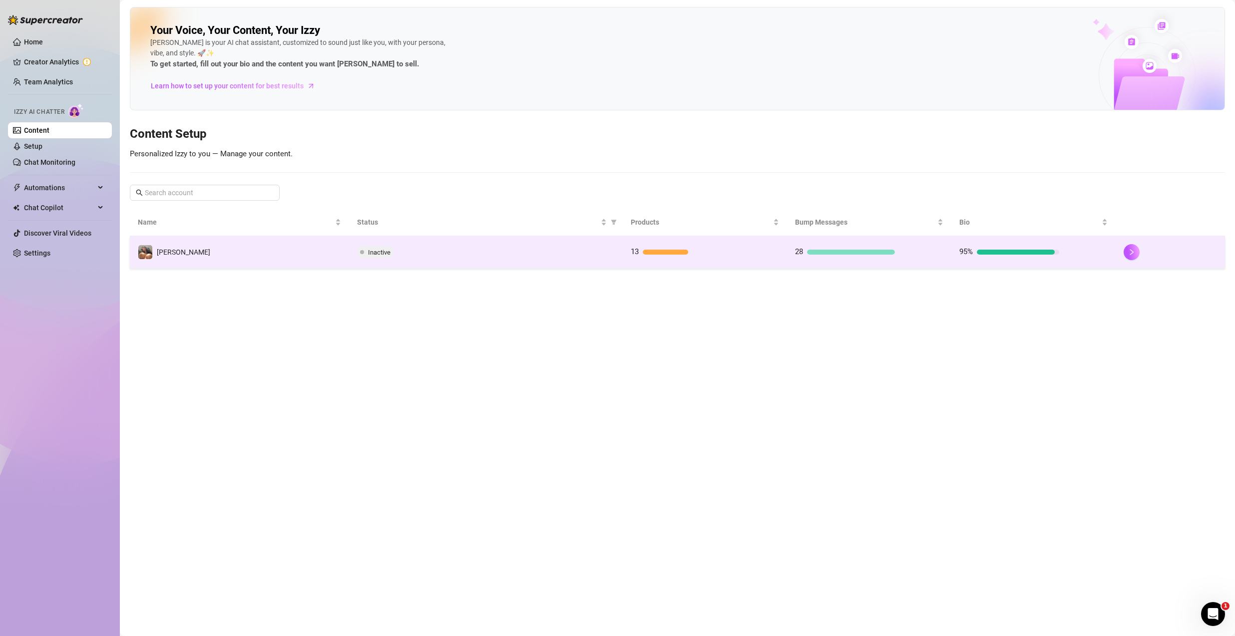
click at [216, 254] on td "[PERSON_NAME]" at bounding box center [239, 252] width 219 height 32
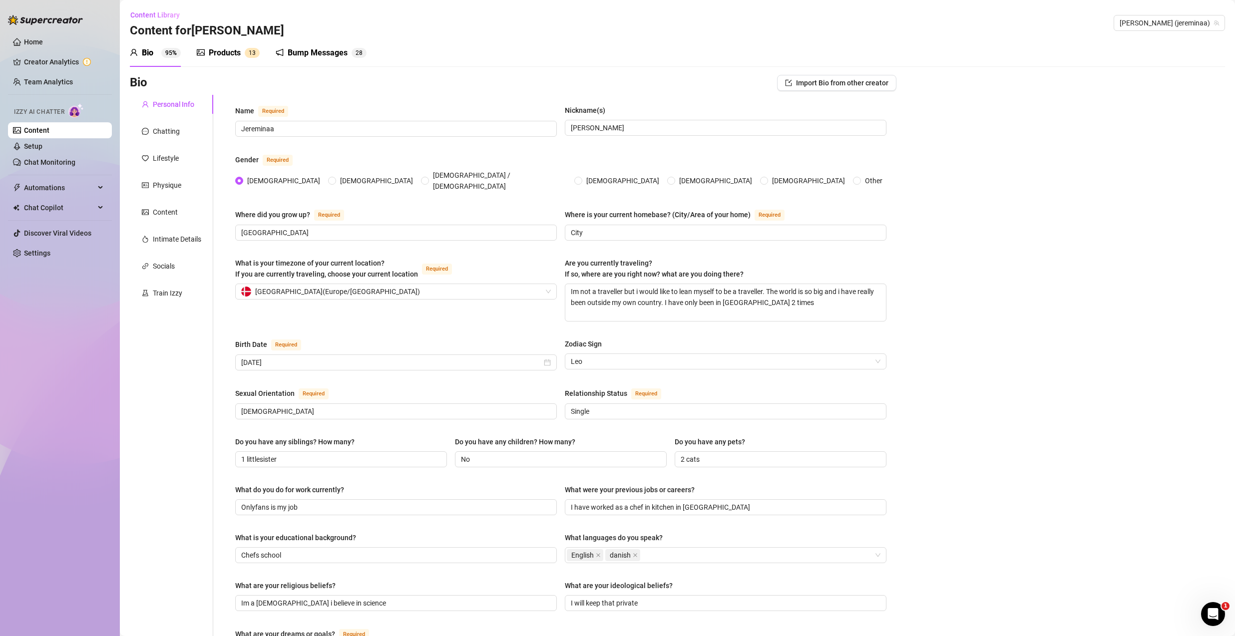
click at [223, 54] on div "Products" at bounding box center [225, 53] width 32 height 12
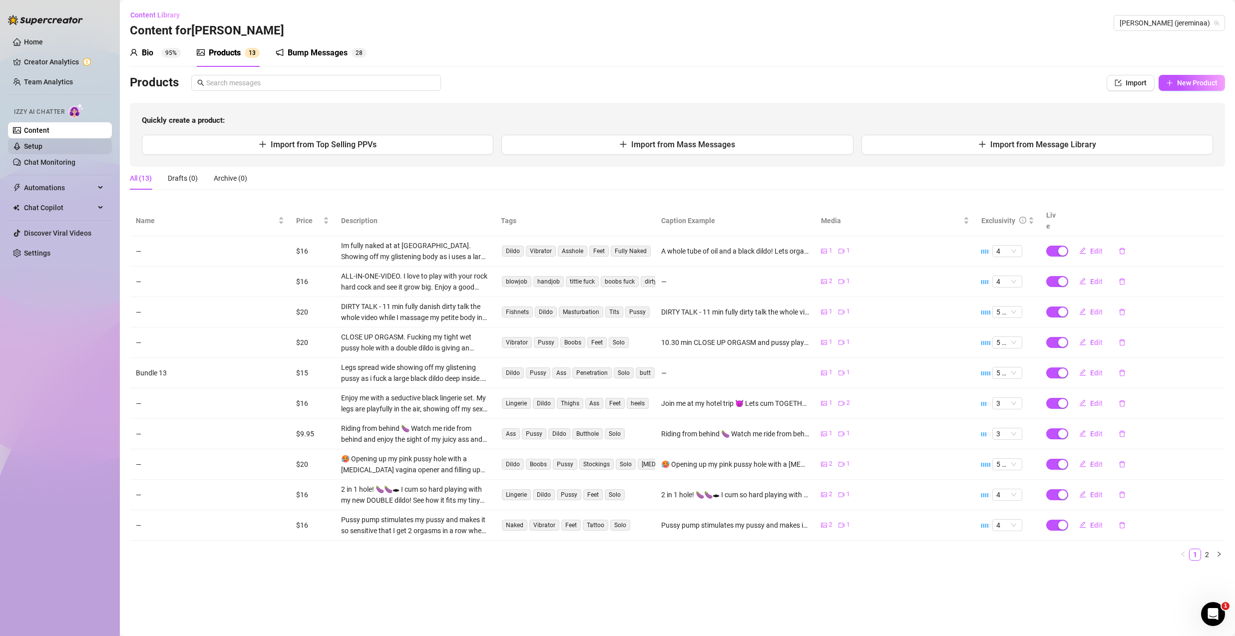
click at [42, 146] on link "Setup" at bounding box center [33, 146] width 18 height 8
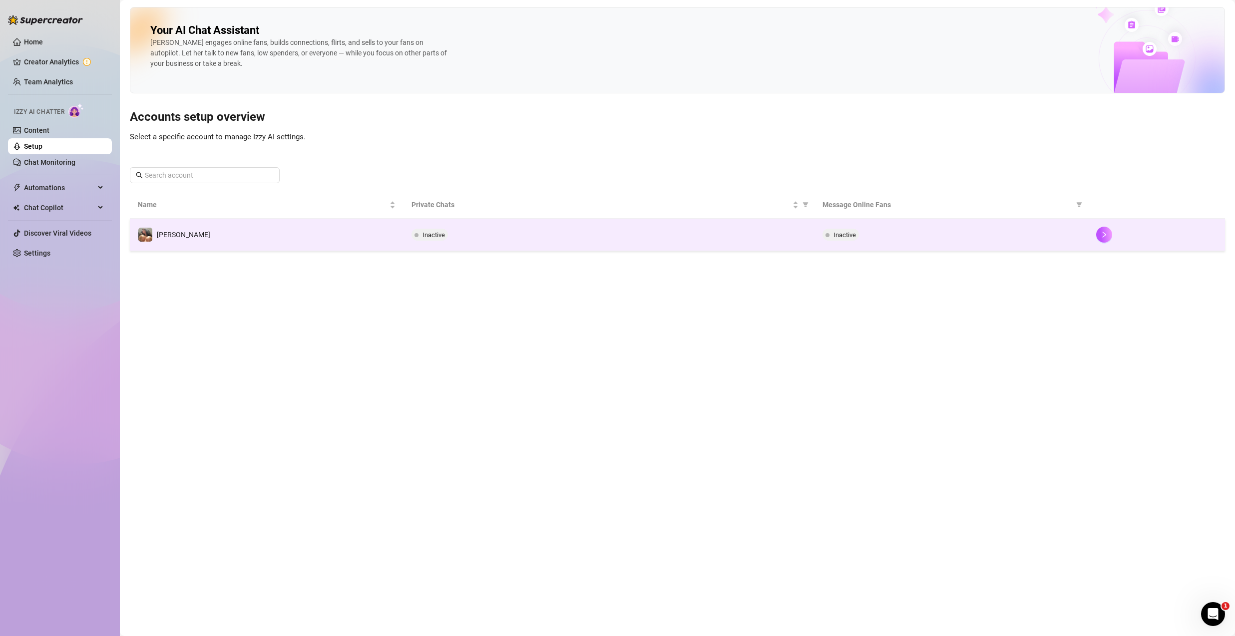
click at [368, 237] on td "[PERSON_NAME]" at bounding box center [267, 235] width 274 height 32
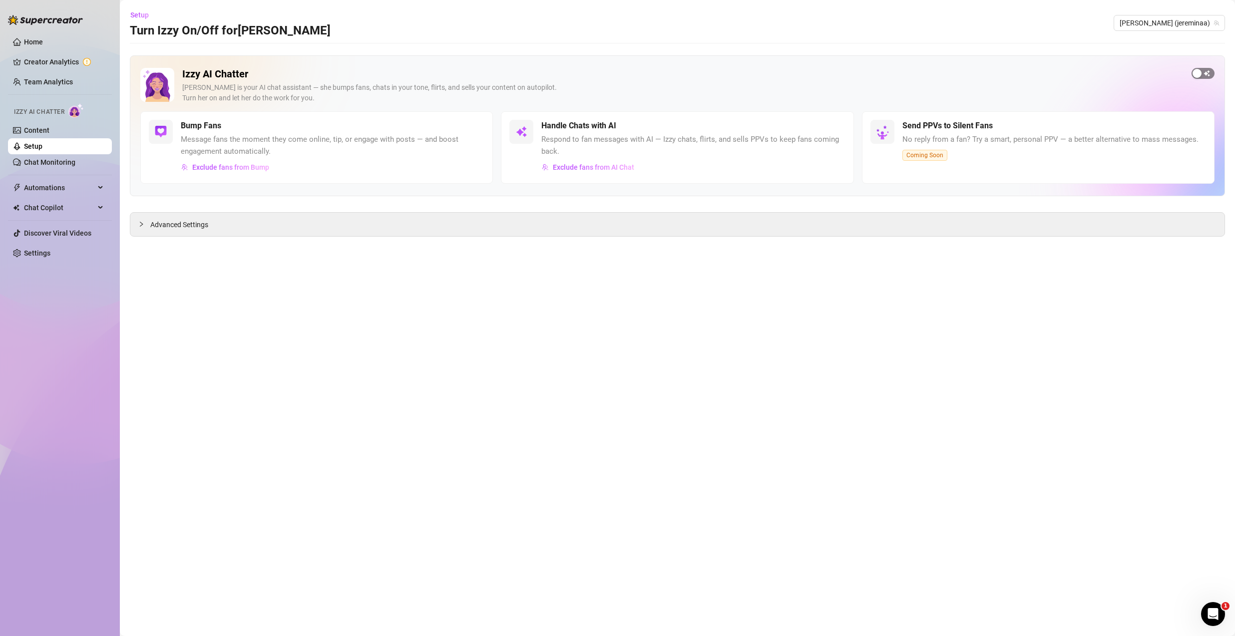
click at [1200, 75] on div "button" at bounding box center [1196, 73] width 9 height 9
click at [50, 264] on ul "Home Creator Analytics Team Analytics Izzy AI Chatter Content Setup Chat Monito…" at bounding box center [60, 147] width 104 height 235
click at [51, 261] on ul "Home Creator Analytics Team Analytics Izzy AI Chatter Content Setup Chat Monito…" at bounding box center [60, 147] width 104 height 235
click at [50, 257] on link "Settings" at bounding box center [37, 253] width 26 height 8
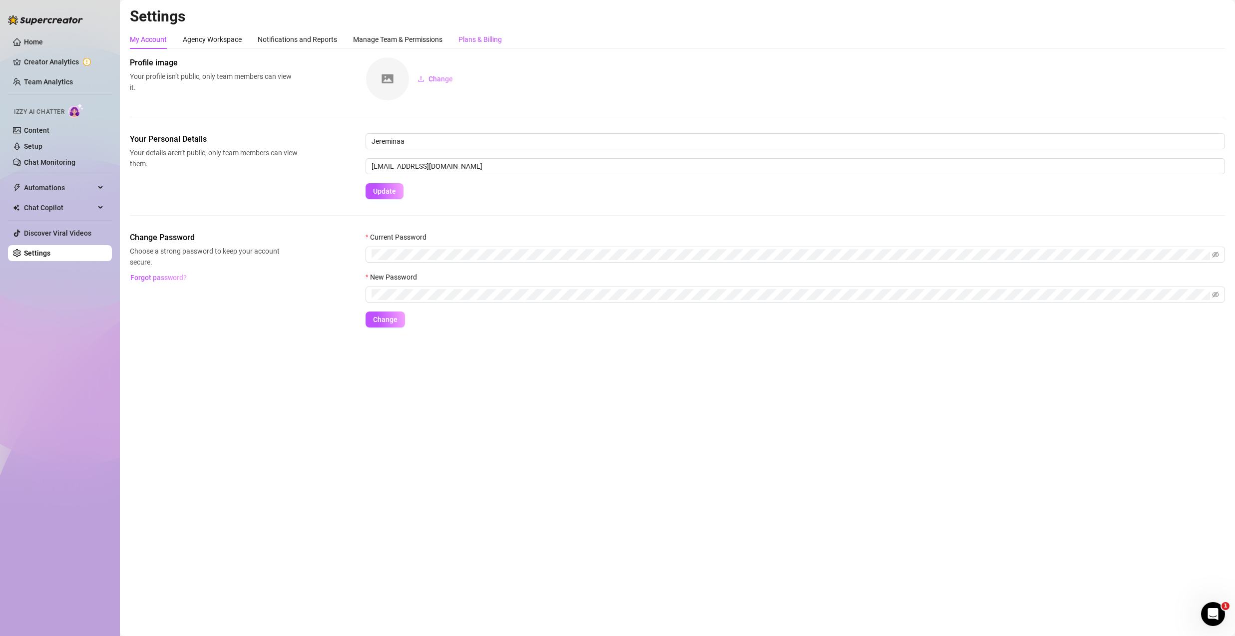
click at [488, 38] on div "Plans & Billing" at bounding box center [479, 39] width 43 height 11
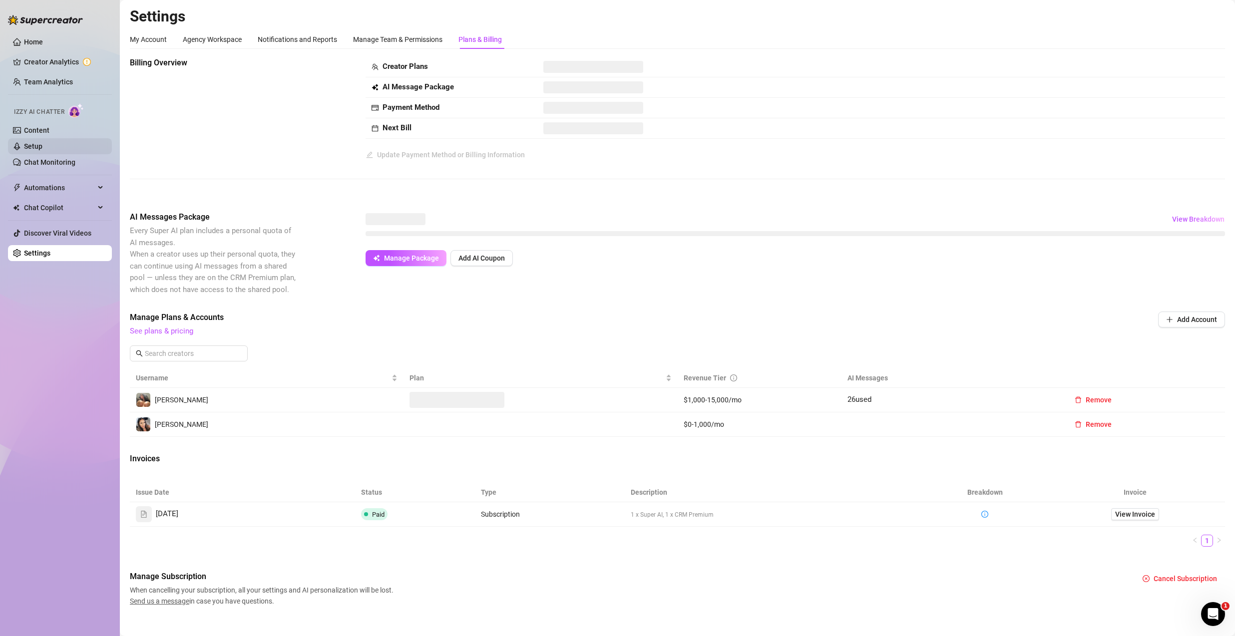
click at [42, 143] on link "Setup" at bounding box center [33, 146] width 18 height 8
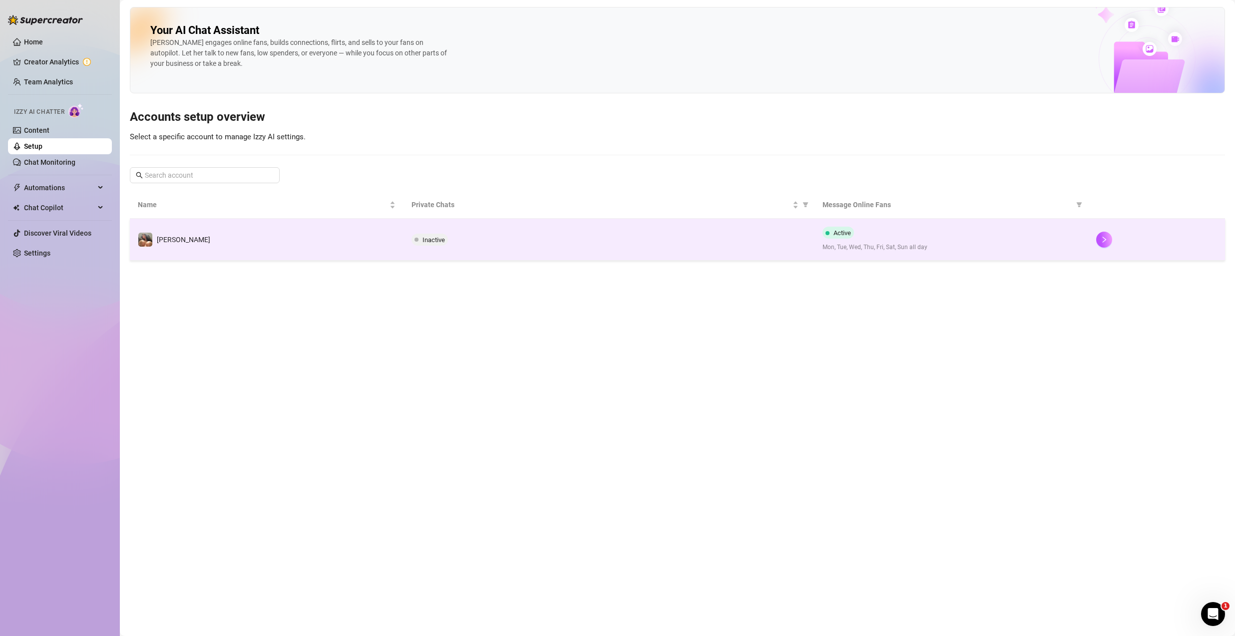
click at [555, 231] on td "Inactive" at bounding box center [608, 240] width 410 height 42
